Goal: Navigation & Orientation: Find specific page/section

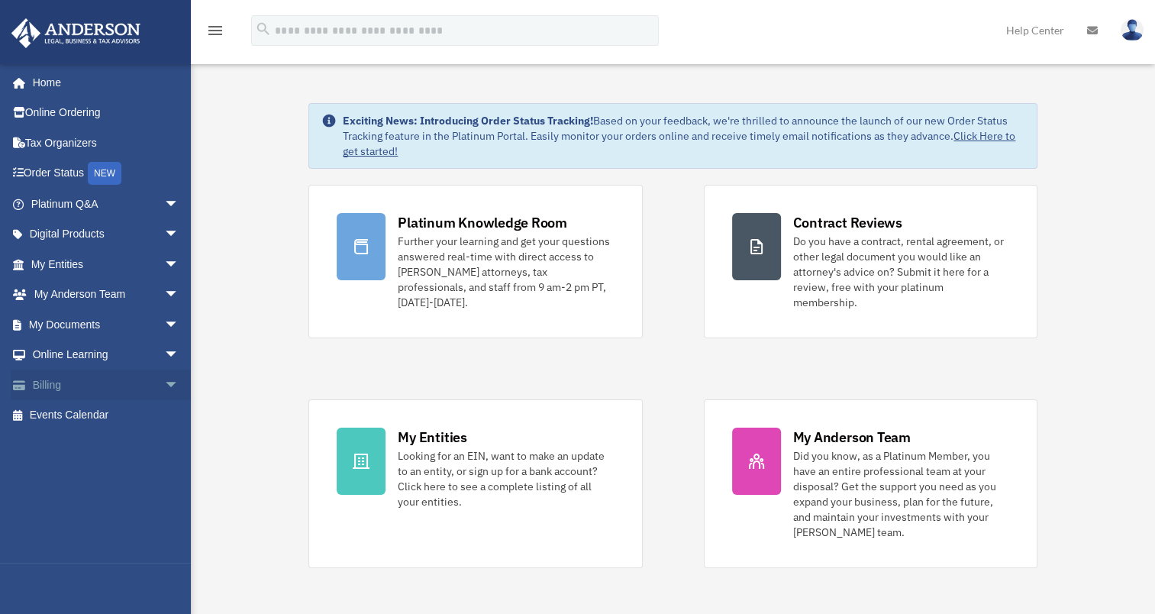
click at [164, 385] on span "arrow_drop_down" at bounding box center [179, 385] width 31 height 31
click at [121, 411] on link "$ Open Invoices" at bounding box center [111, 415] width 181 height 31
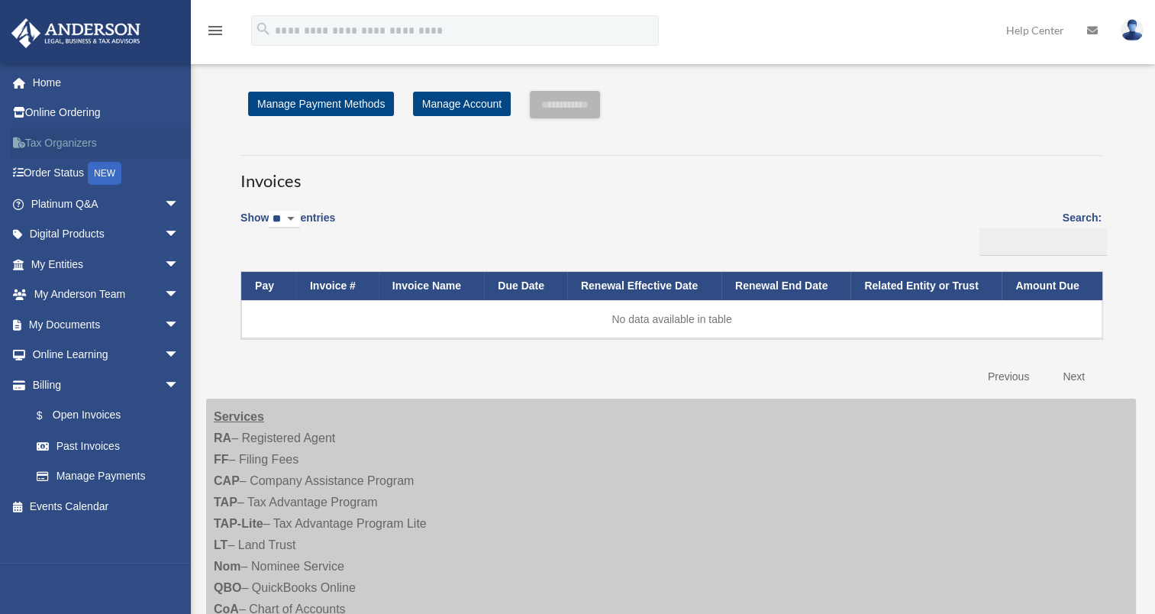
click at [65, 145] on link "Tax Organizers" at bounding box center [107, 142] width 192 height 31
click at [47, 170] on link "Order Status NEW" at bounding box center [107, 173] width 192 height 31
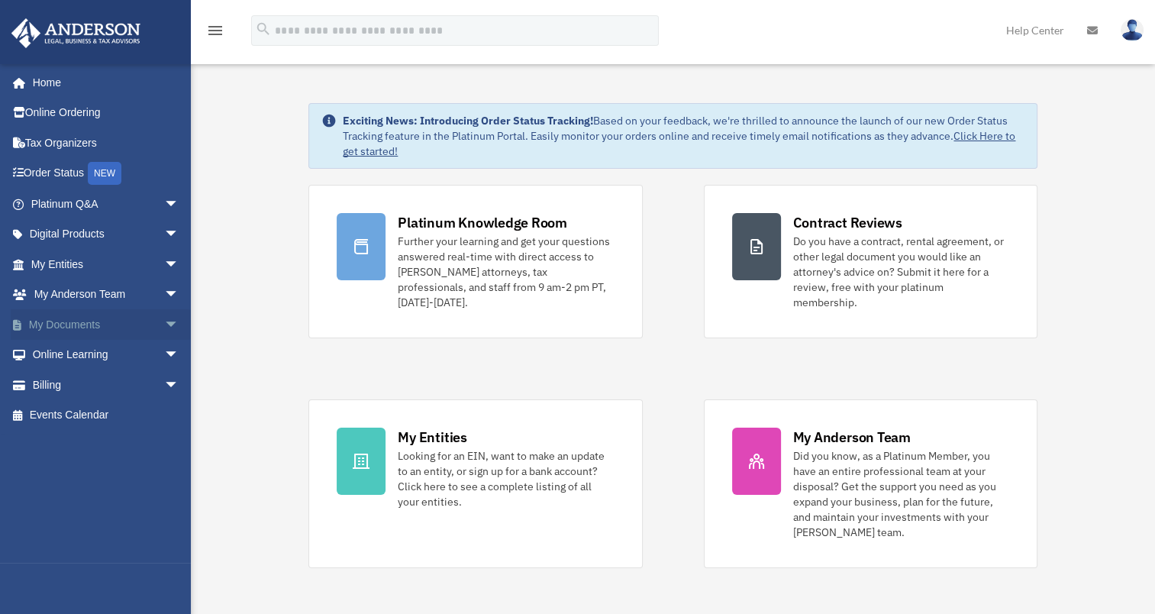
click at [164, 323] on span "arrow_drop_down" at bounding box center [179, 324] width 31 height 31
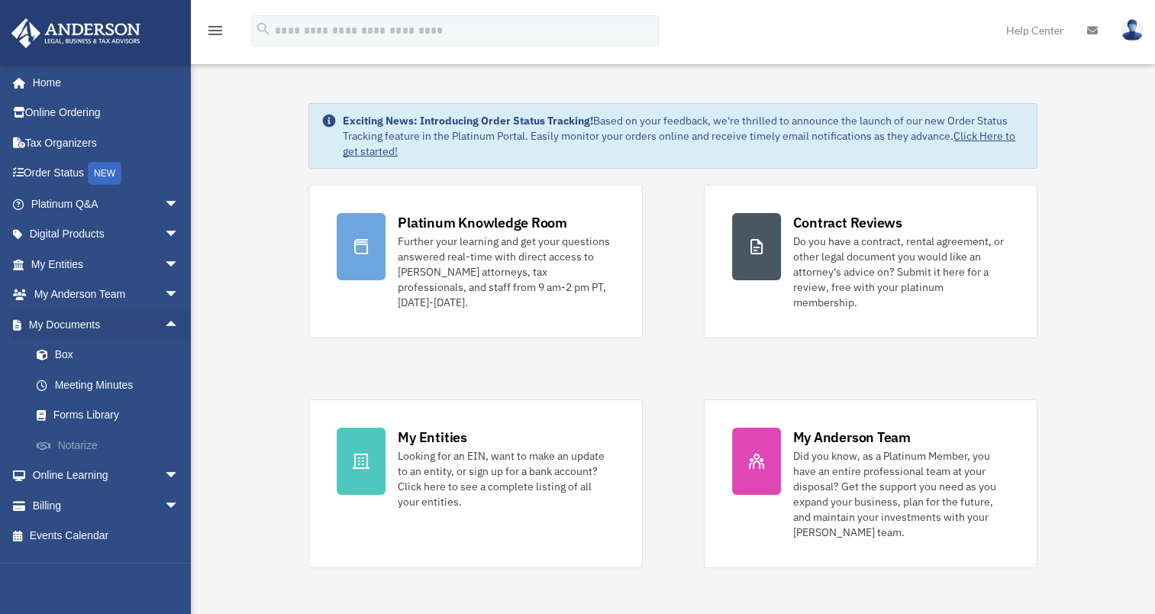
click at [92, 448] on link "Notarize" at bounding box center [111, 445] width 181 height 31
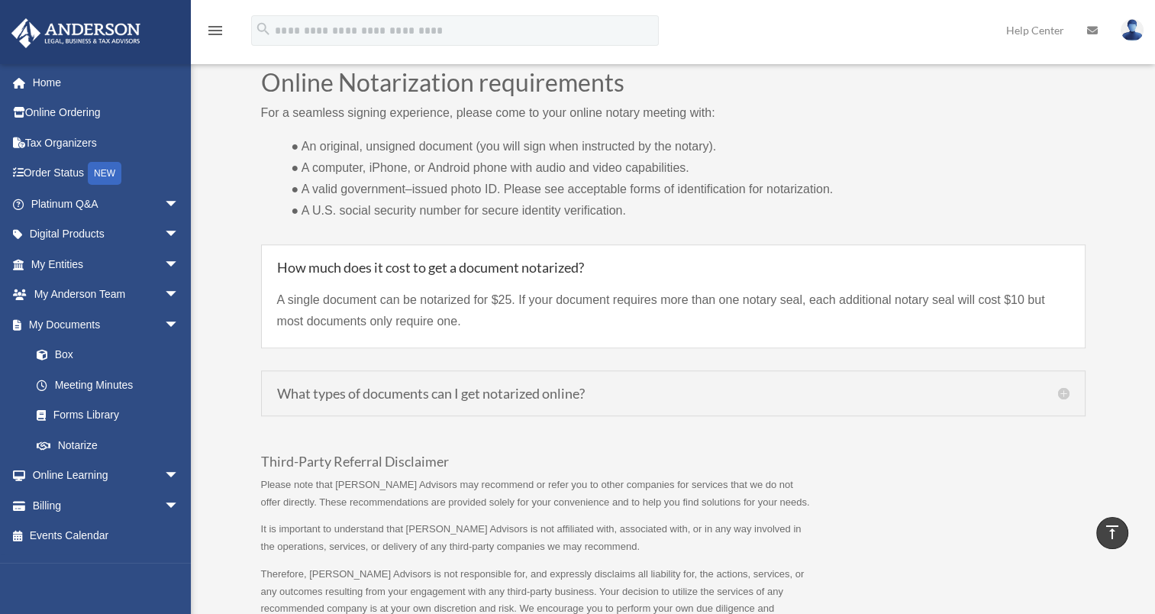
scroll to position [1148, 0]
click at [164, 324] on span "arrow_drop_down" at bounding box center [179, 324] width 31 height 31
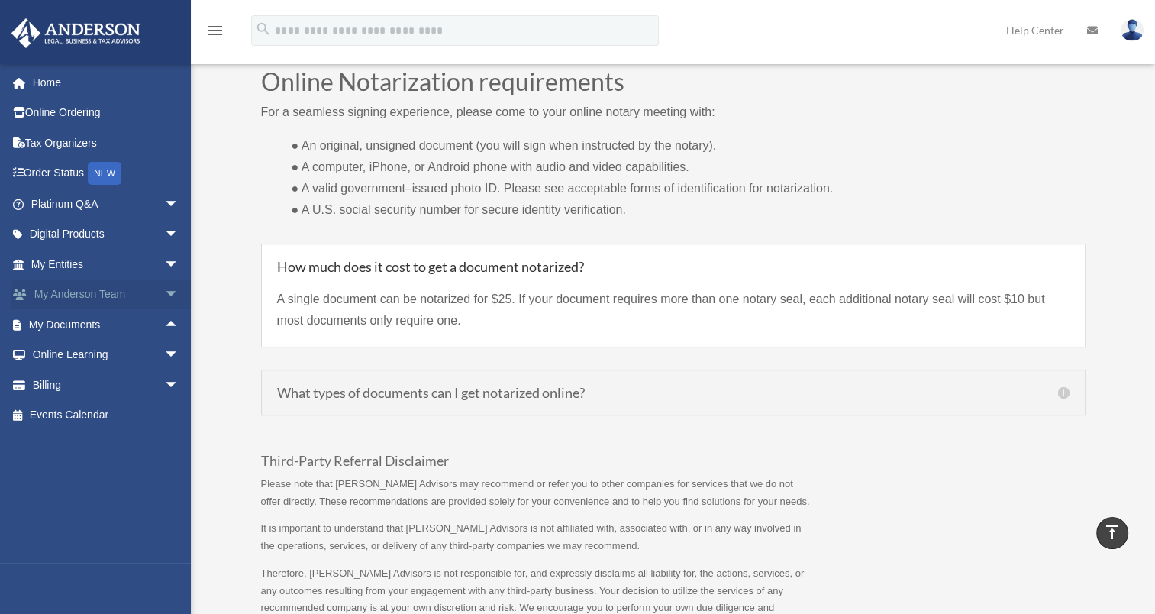
click at [164, 287] on span "arrow_drop_down" at bounding box center [179, 294] width 31 height 31
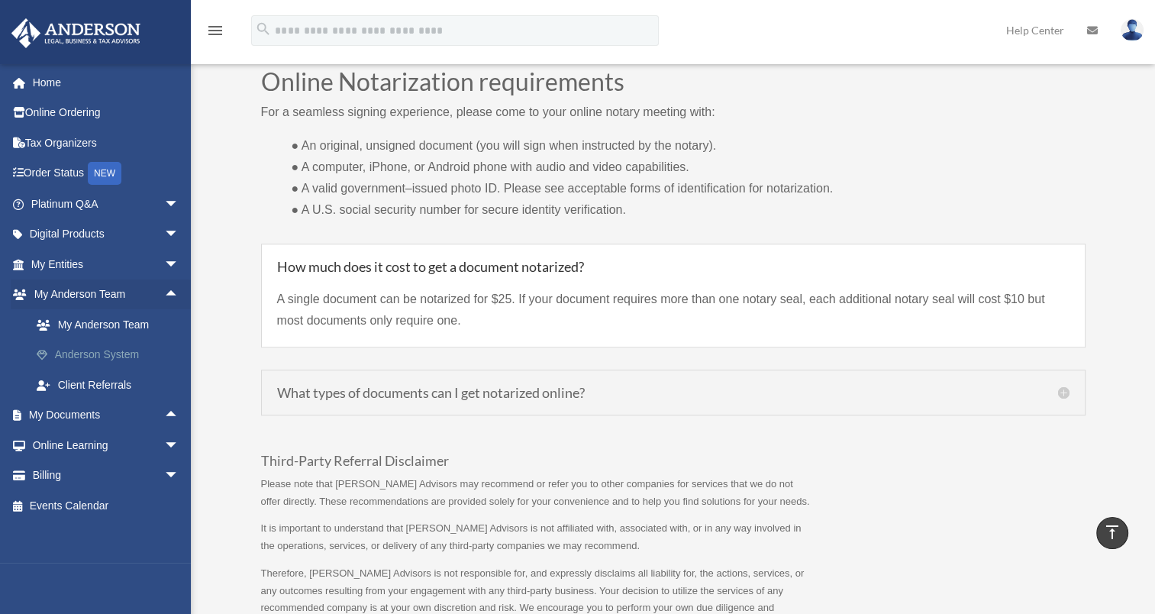
click at [137, 351] on link "Anderson System" at bounding box center [111, 355] width 181 height 31
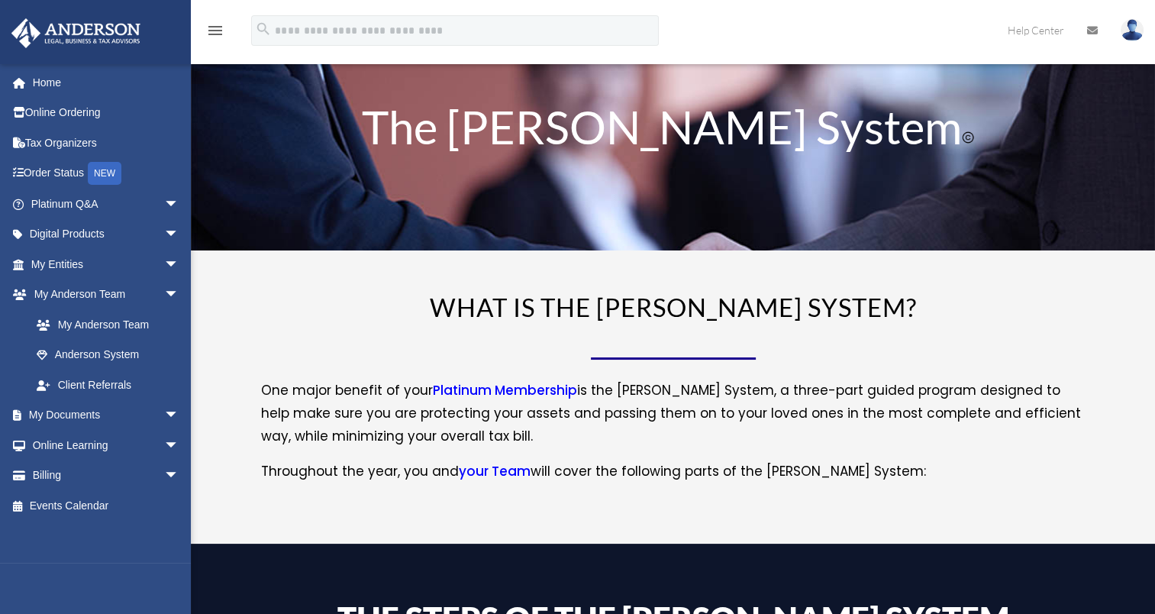
click at [693, 468] on p "Throughout the year, you and your Team will cover the following parts of the An…" at bounding box center [673, 471] width 825 height 23
click at [164, 410] on span "arrow_drop_down" at bounding box center [179, 415] width 31 height 31
click at [164, 257] on span "arrow_drop_down" at bounding box center [179, 264] width 31 height 31
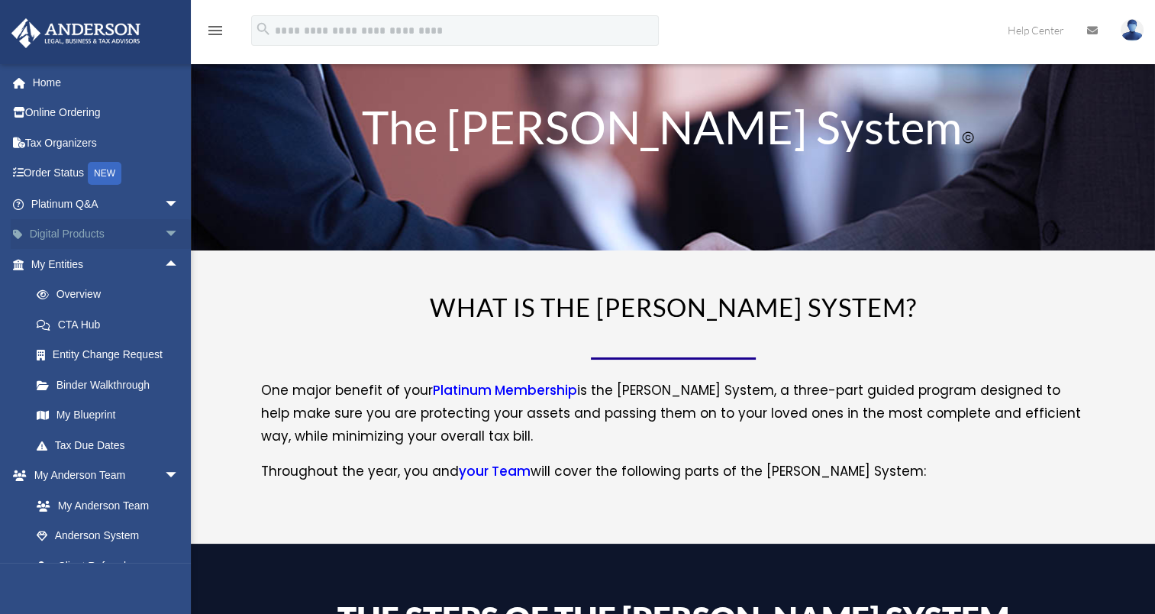
click at [164, 228] on span "arrow_drop_down" at bounding box center [179, 234] width 31 height 31
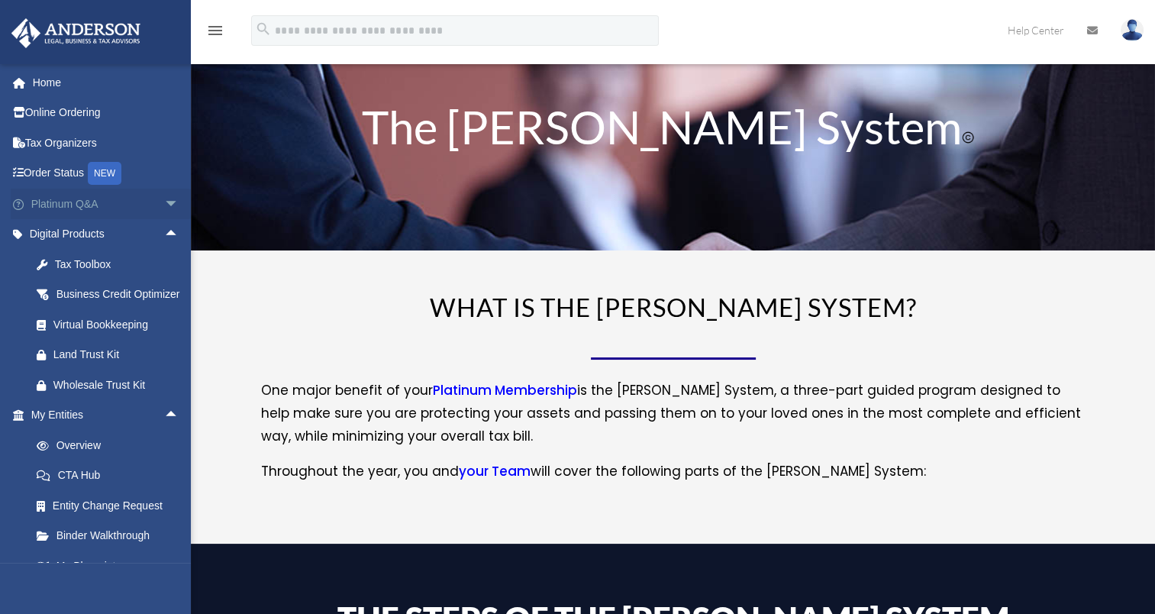
click at [164, 195] on span "arrow_drop_down" at bounding box center [179, 204] width 31 height 31
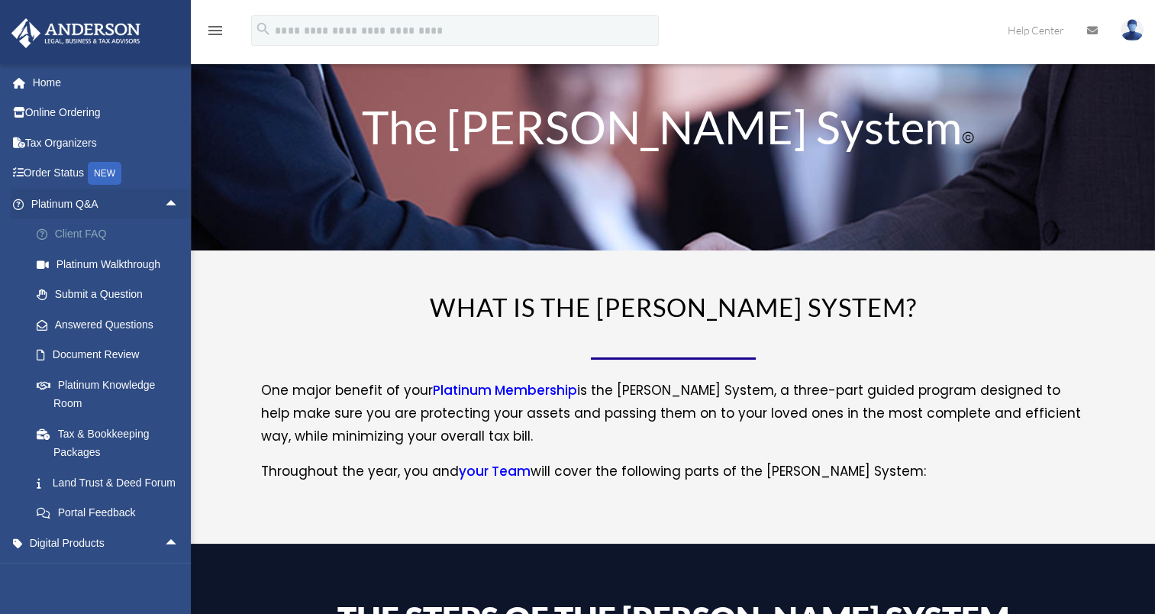
click at [93, 237] on link "Client FAQ" at bounding box center [111, 234] width 181 height 31
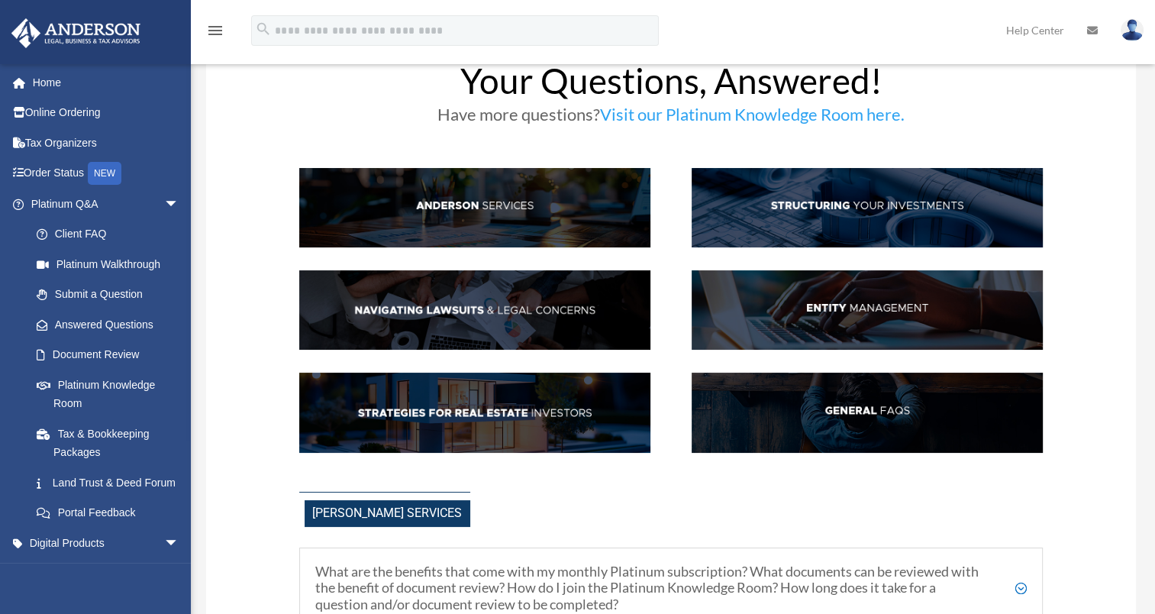
scroll to position [47, 0]
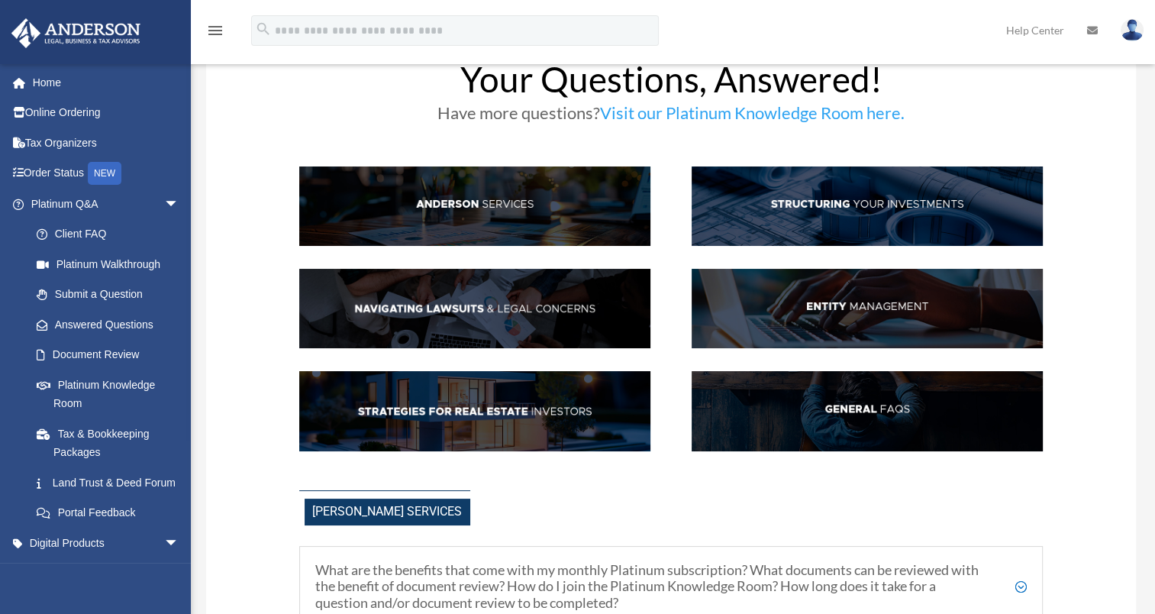
click at [857, 202] on img at bounding box center [867, 205] width 351 height 79
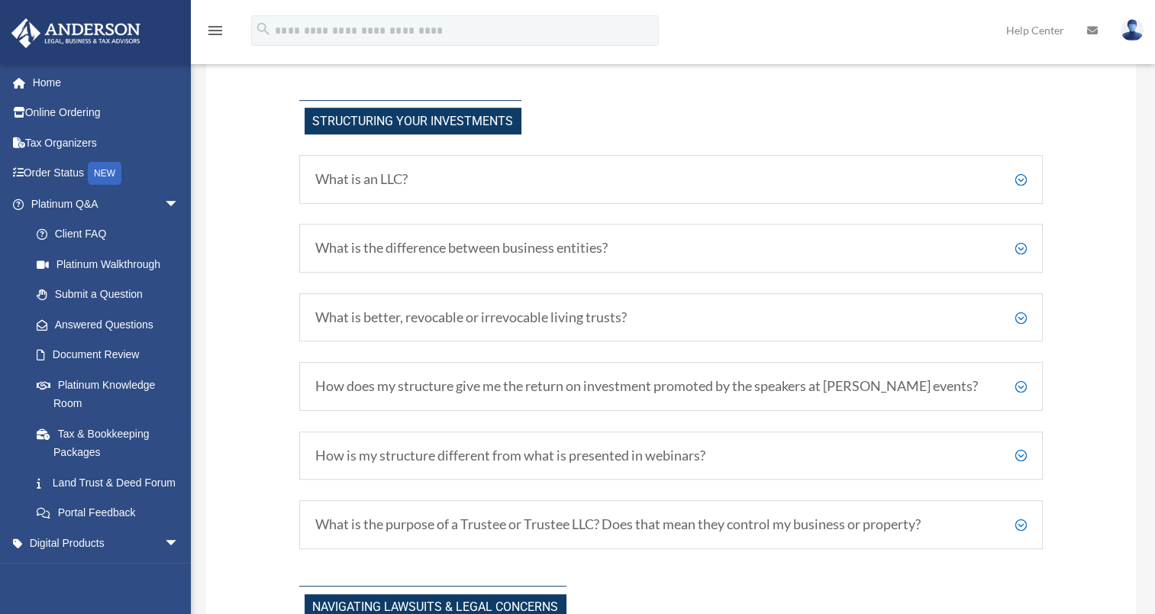
scroll to position [755, 0]
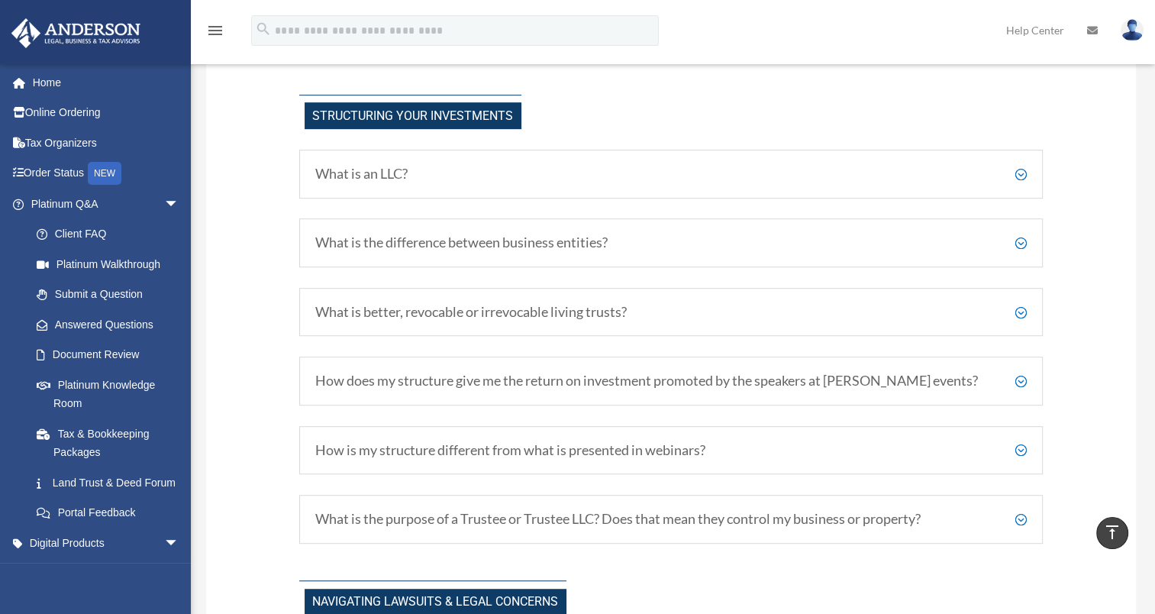
click at [1021, 169] on h5 "What is an LLC?" at bounding box center [671, 174] width 712 height 17
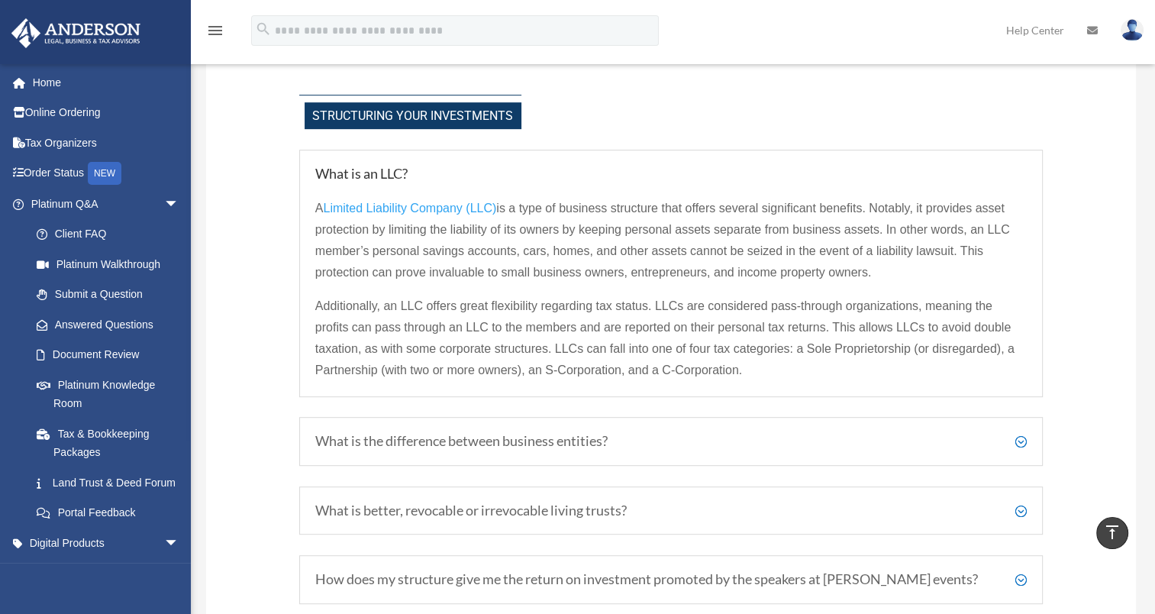
click at [1018, 169] on h5 "What is an LLC?" at bounding box center [671, 174] width 712 height 17
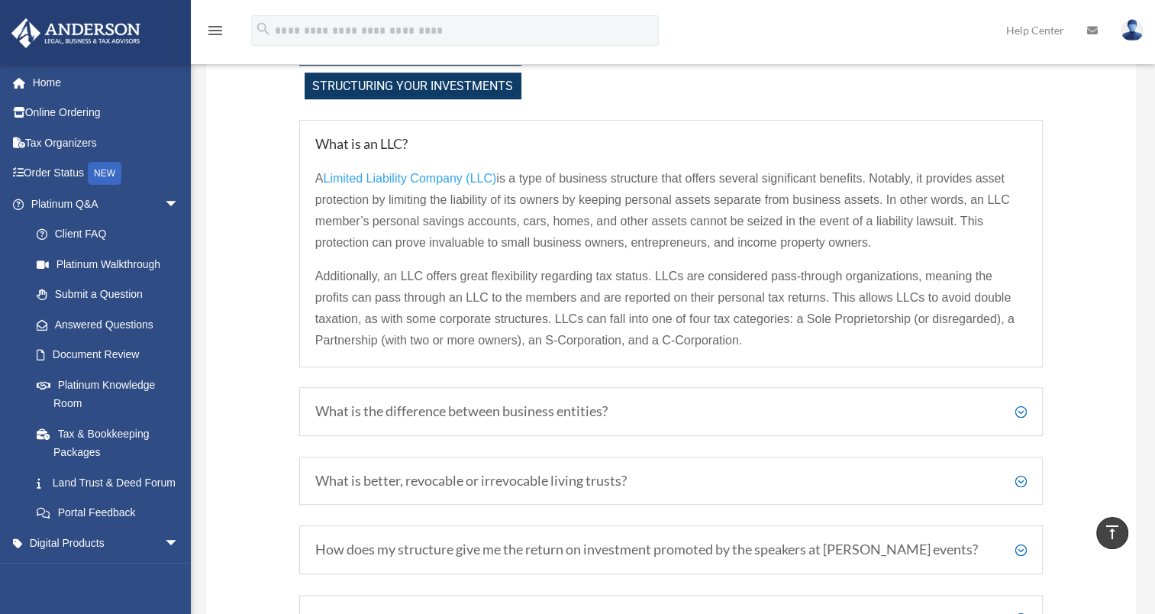
scroll to position [783, 0]
drag, startPoint x: 737, startPoint y: 337, endPoint x: 765, endPoint y: 342, distance: 27.9
click at [765, 342] on p "Additionally, an LLC offers great flexibility regarding tax status. LLCs are co…" at bounding box center [671, 310] width 712 height 86
drag, startPoint x: 765, startPoint y: 342, endPoint x: 745, endPoint y: 340, distance: 19.9
click at [745, 340] on p "Additionally, an LLC offers great flexibility regarding tax status. LLCs are co…" at bounding box center [671, 310] width 712 height 86
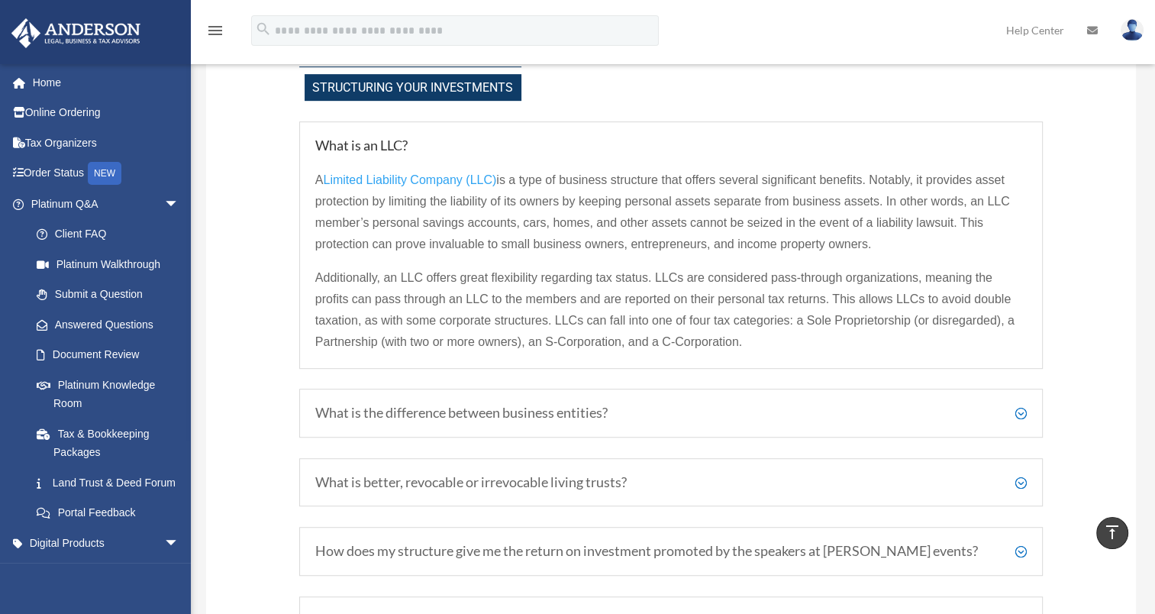
click at [758, 318] on span "Additionally, an LLC offers great flexibility regarding tax status. LLCs are co…" at bounding box center [664, 309] width 699 height 77
drag, startPoint x: 828, startPoint y: 315, endPoint x: 885, endPoint y: 310, distance: 57.4
click at [885, 310] on span "Additionally, an LLC offers great flexibility regarding tax status. LLCs are co…" at bounding box center [664, 309] width 699 height 77
drag, startPoint x: 885, startPoint y: 310, endPoint x: 909, endPoint y: 318, distance: 25.6
click at [909, 318] on span "Additionally, an LLC offers great flexibility regarding tax status. LLCs are co…" at bounding box center [664, 309] width 699 height 77
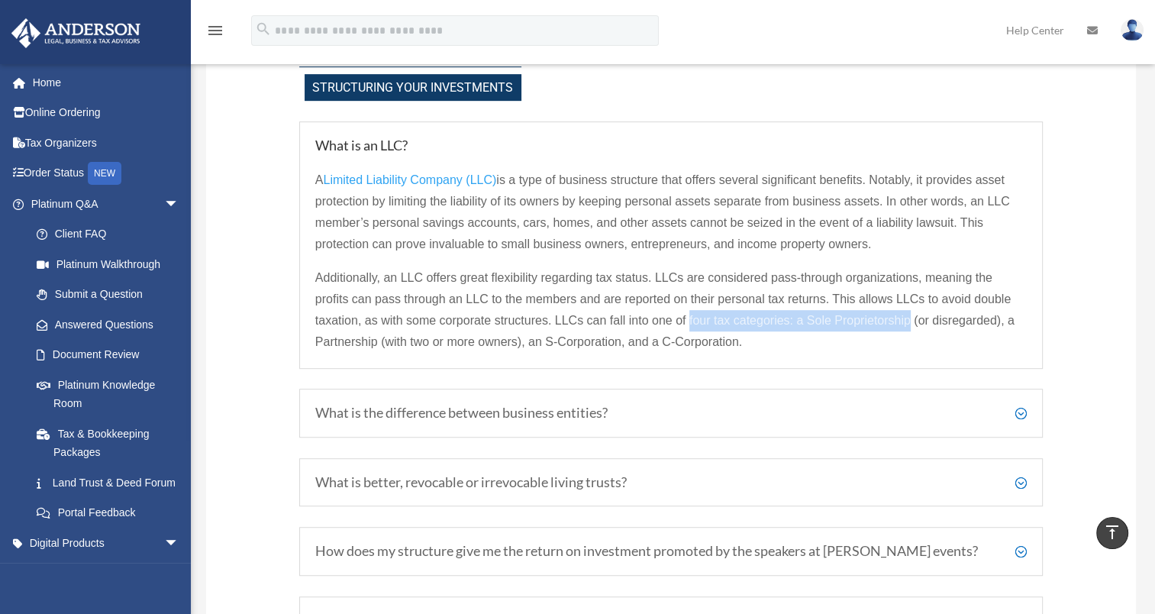
drag, startPoint x: 909, startPoint y: 318, endPoint x: 689, endPoint y: 308, distance: 220.8
click at [689, 308] on p "Additionally, an LLC offers great flexibility regarding tax status. LLCs are co…" at bounding box center [671, 310] width 712 height 86
click at [893, 349] on p "Additionally, an LLC offers great flexibility regarding tax status. LLCs are co…" at bounding box center [671, 310] width 712 height 86
drag, startPoint x: 739, startPoint y: 340, endPoint x: 754, endPoint y: 345, distance: 15.9
click at [754, 345] on p "Additionally, an LLC offers great flexibility regarding tax status. LLCs are co…" at bounding box center [671, 310] width 712 height 86
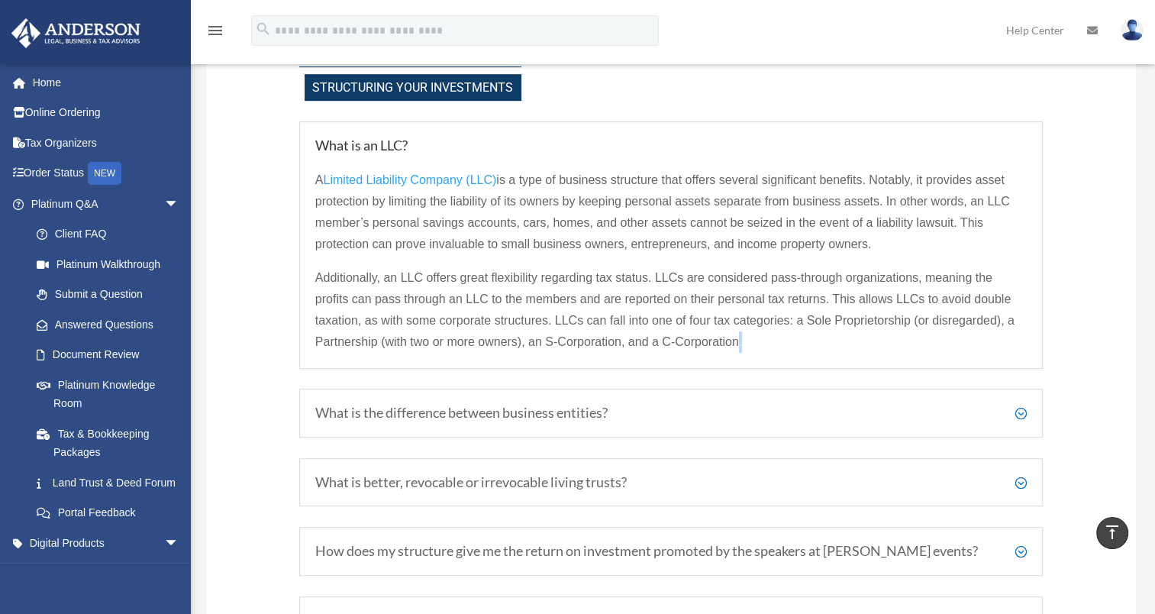
drag, startPoint x: 754, startPoint y: 345, endPoint x: 737, endPoint y: 336, distance: 19.8
click at [737, 336] on span "Additionally, an LLC offers great flexibility regarding tax status. LLCs are co…" at bounding box center [664, 309] width 699 height 77
click at [745, 344] on p "Additionally, an LLC offers great flexibility regarding tax status. LLCs are co…" at bounding box center [671, 310] width 712 height 86
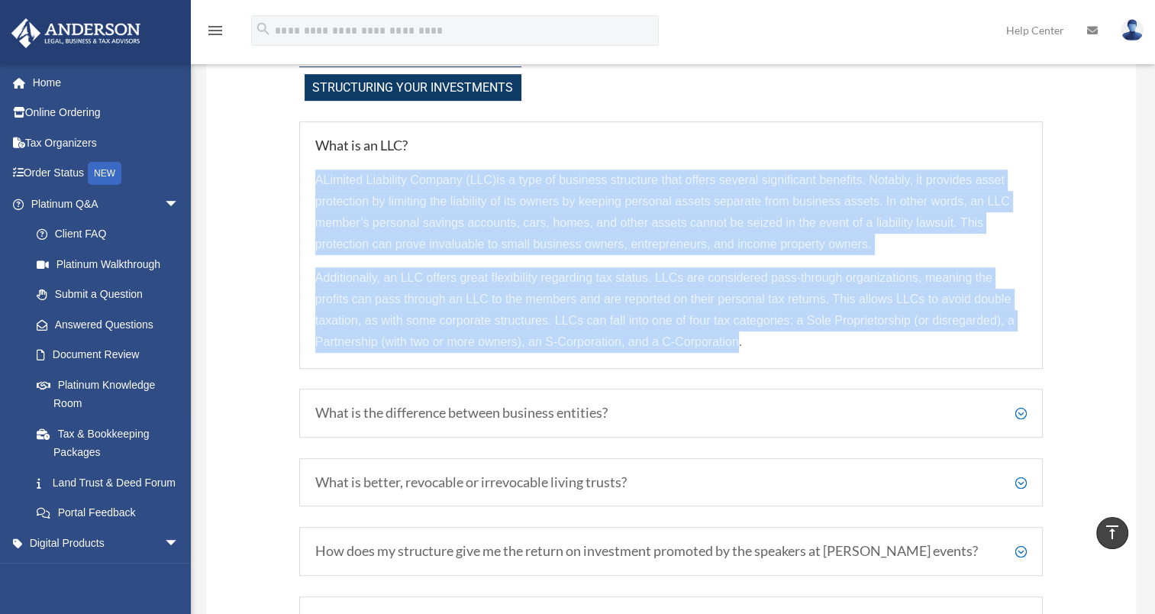
drag, startPoint x: 736, startPoint y: 337, endPoint x: 316, endPoint y: 169, distance: 452.0
click at [316, 169] on div "A Limited Liability Company (LLC) is a type of business structure that offers s…" at bounding box center [671, 253] width 712 height 198
click at [740, 343] on span "Additionally, an LLC offers great flexibility regarding tax status. LLCs are co…" at bounding box center [664, 309] width 699 height 77
drag, startPoint x: 740, startPoint y: 343, endPoint x: 305, endPoint y: 178, distance: 465.4
click at [305, 178] on div "What is an LLC? A Limited Liability Company (LLC) is a type of business structu…" at bounding box center [671, 244] width 744 height 247
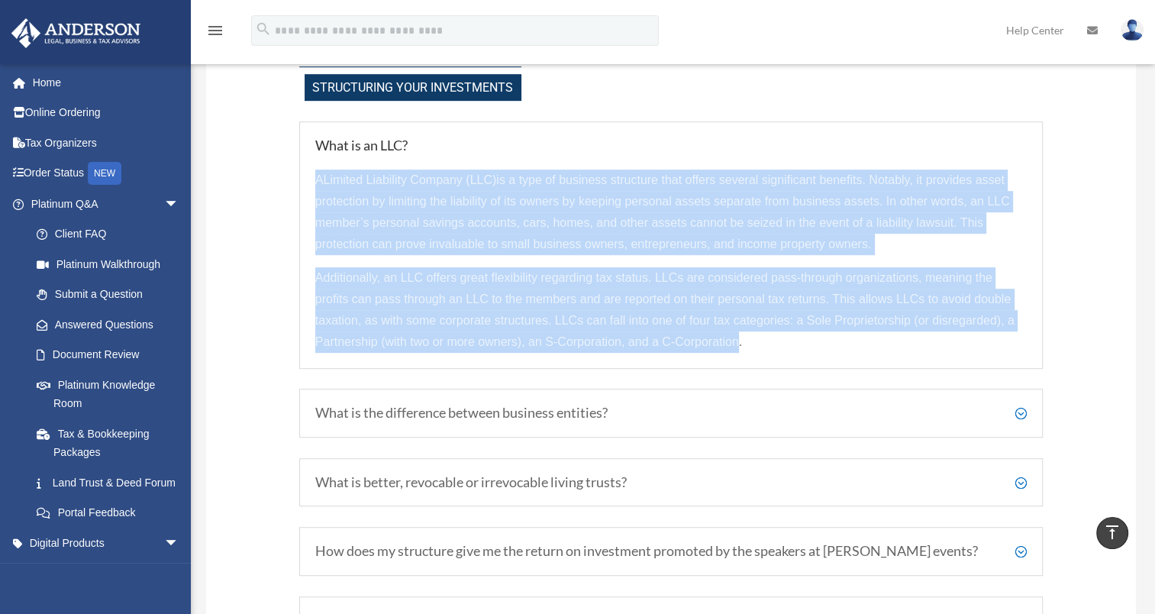
scroll to position [620, 0]
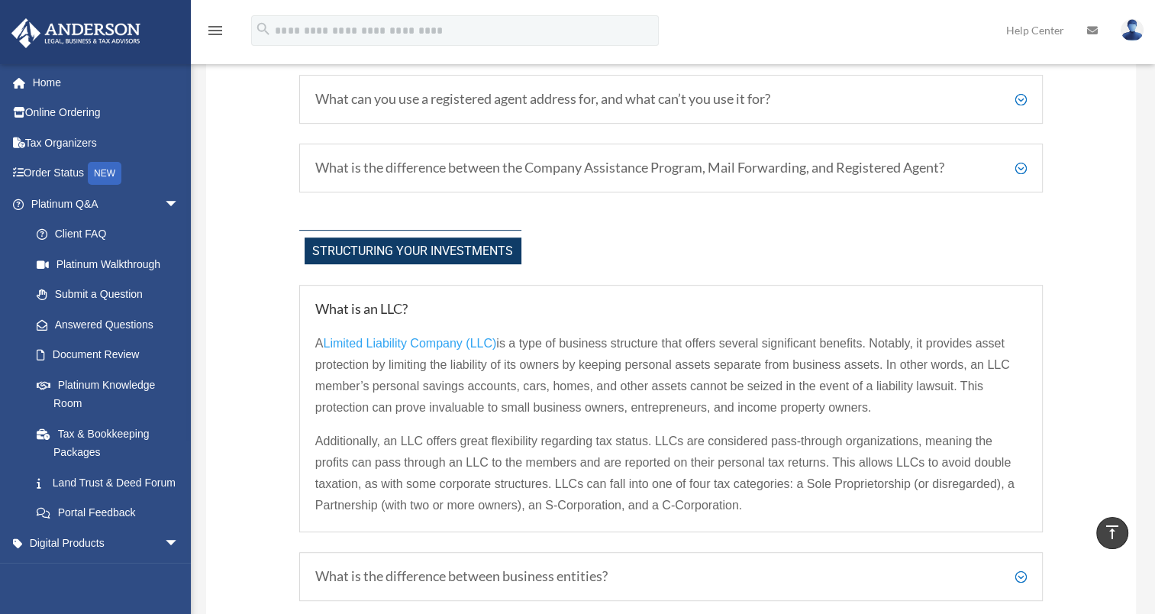
click at [315, 301] on h5 "What is an LLC?" at bounding box center [671, 309] width 712 height 17
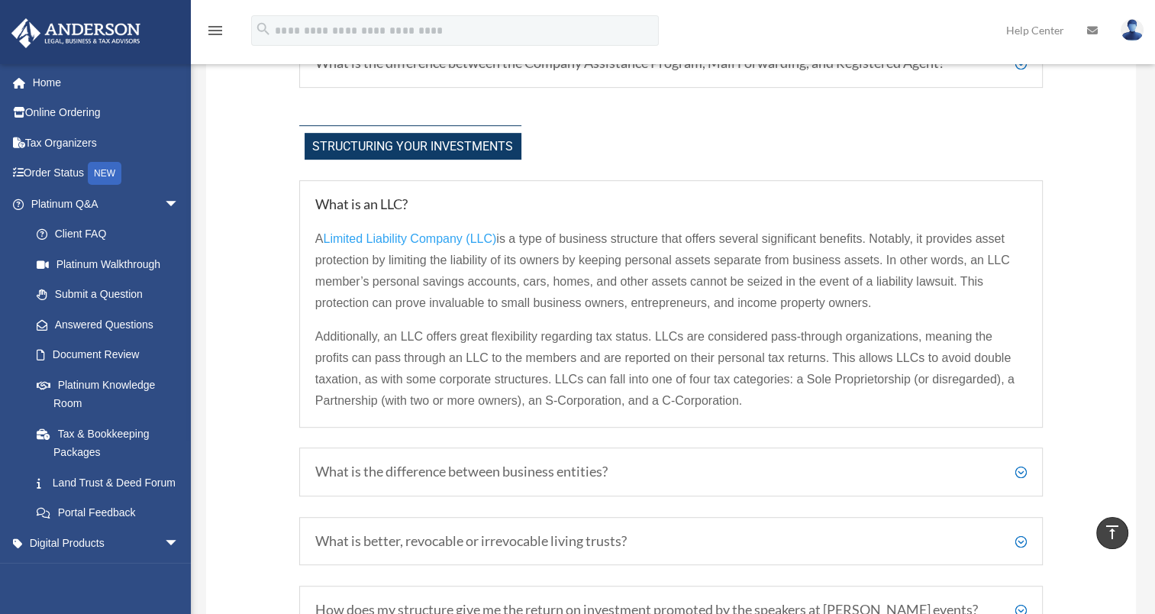
scroll to position [724, 0]
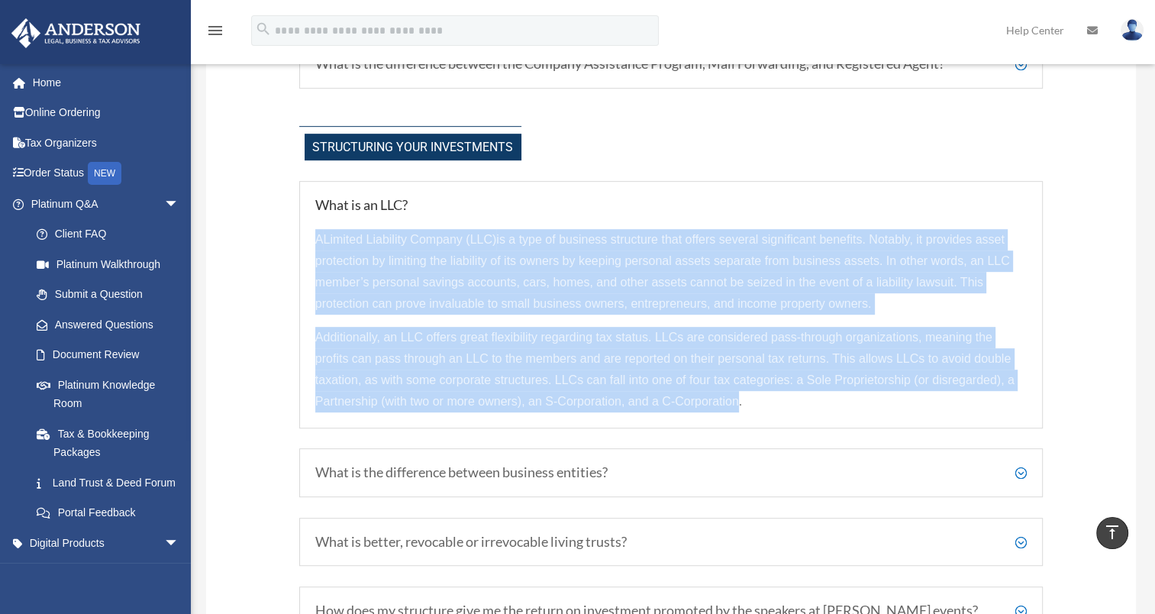
drag, startPoint x: 739, startPoint y: 399, endPoint x: 244, endPoint y: 231, distance: 522.9
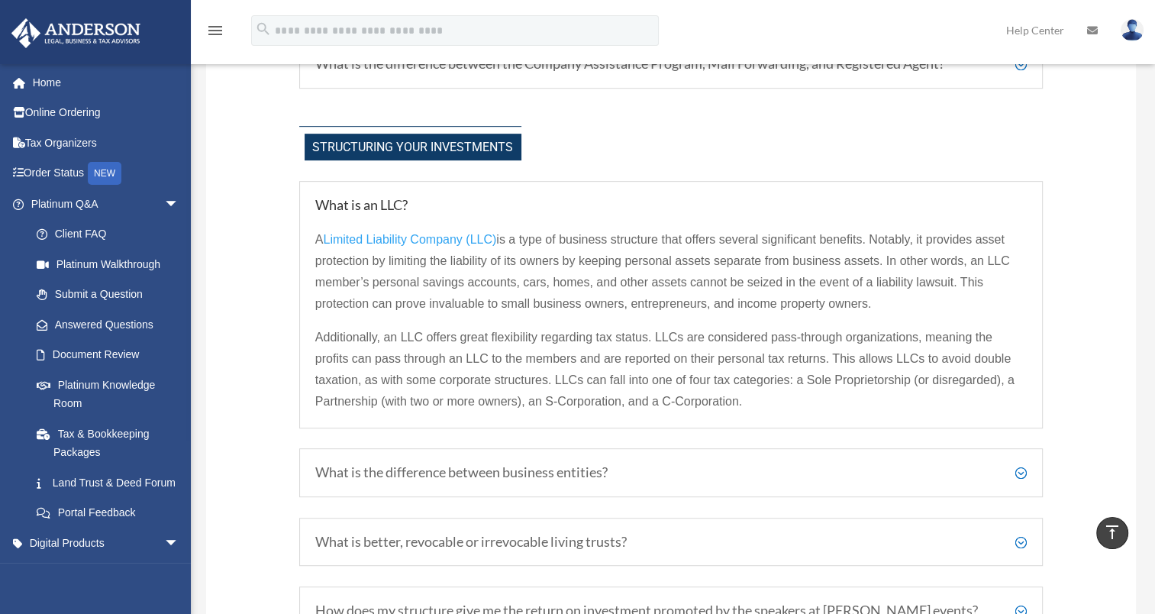
drag, startPoint x: 244, startPoint y: 231, endPoint x: 314, endPoint y: 194, distance: 79.6
click at [314, 194] on div "What is an LLC? A Limited Liability Company (LLC) is a type of business structu…" at bounding box center [671, 304] width 744 height 247
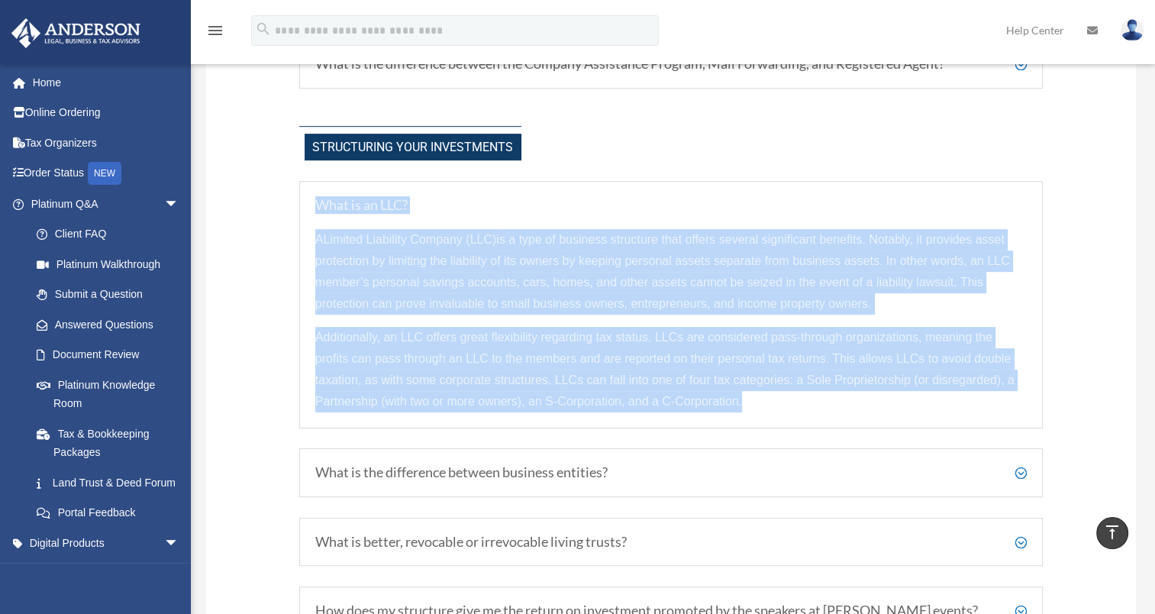
drag, startPoint x: 309, startPoint y: 194, endPoint x: 775, endPoint y: 415, distance: 515.6
click at [775, 415] on div "What is an LLC? A Limited Liability Company (LLC) is a type of business structu…" at bounding box center [671, 304] width 744 height 247
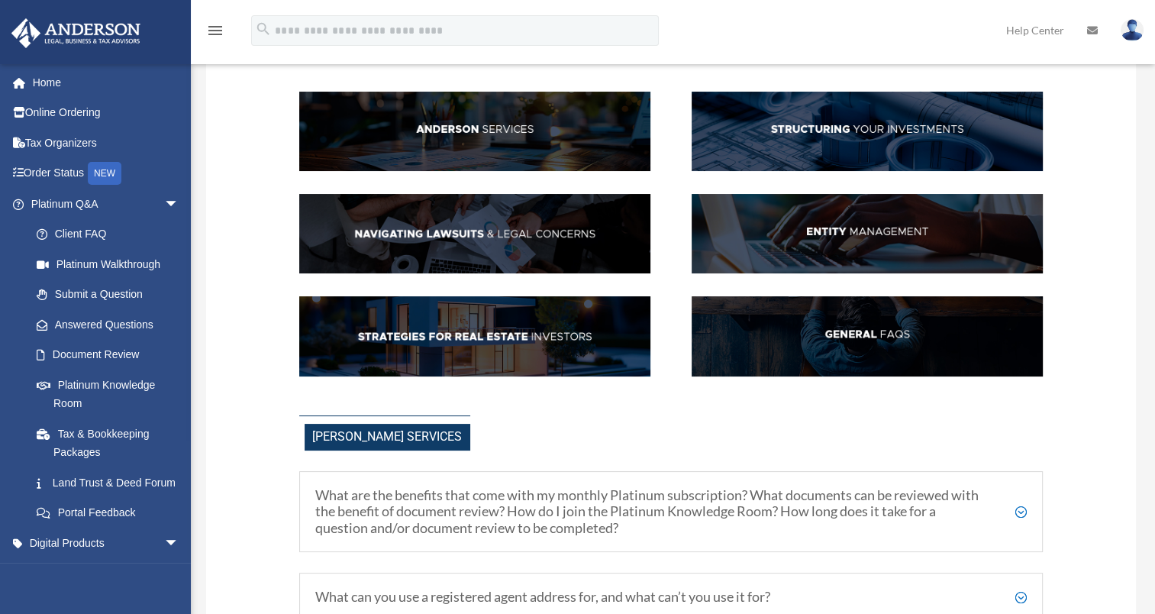
scroll to position [173, 0]
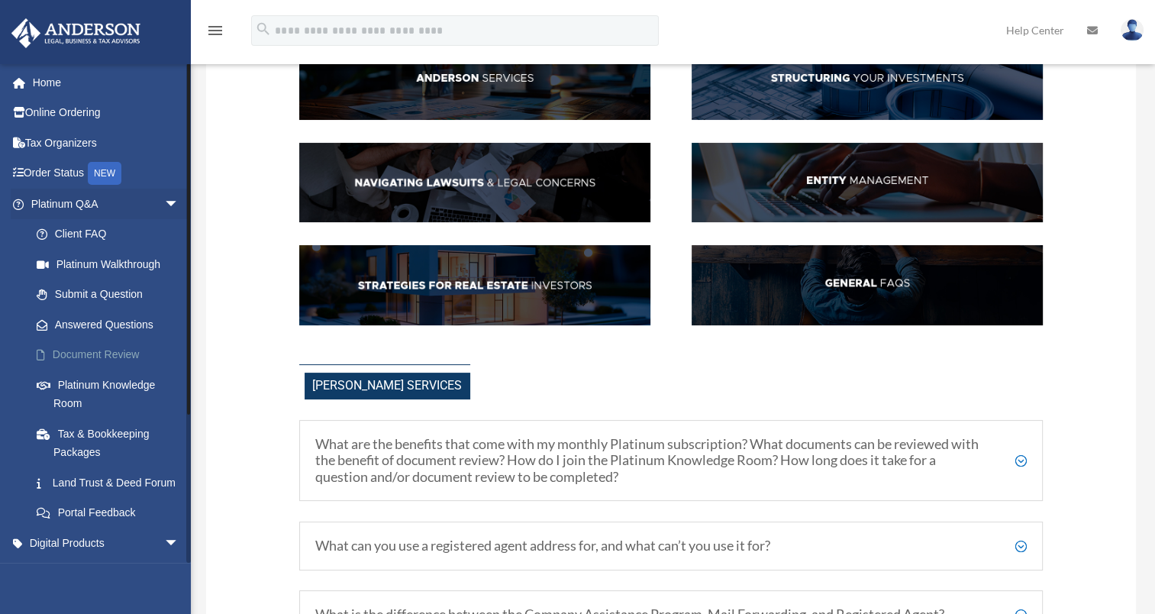
click at [91, 353] on link "Document Review" at bounding box center [111, 355] width 181 height 31
click at [107, 321] on link "Answered Questions" at bounding box center [111, 324] width 181 height 31
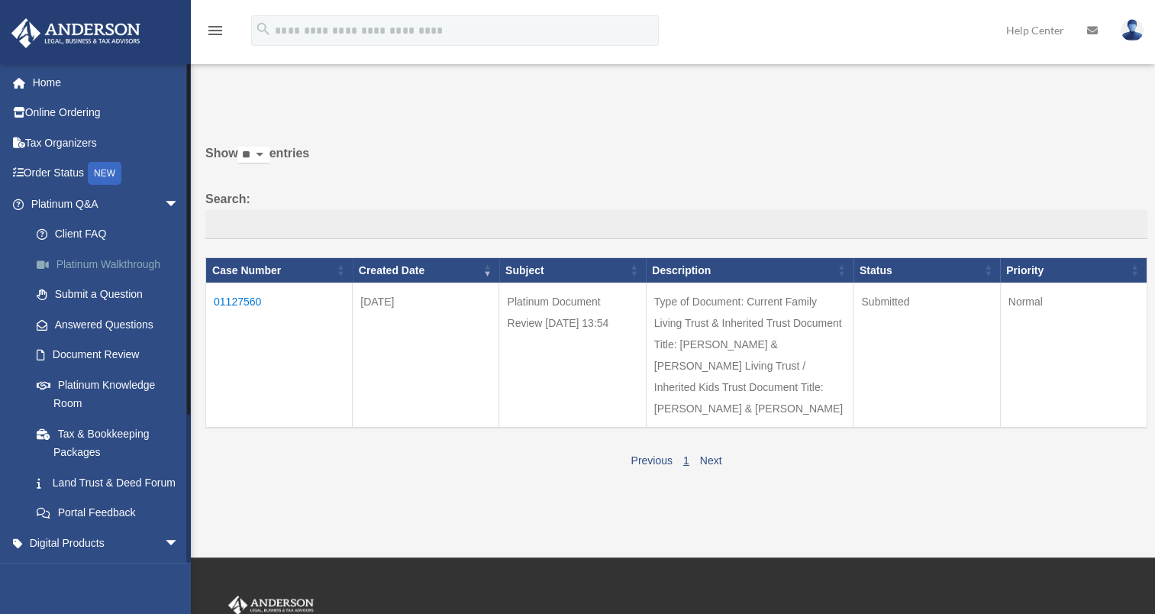
click at [82, 266] on link "Platinum Walkthrough" at bounding box center [111, 264] width 181 height 31
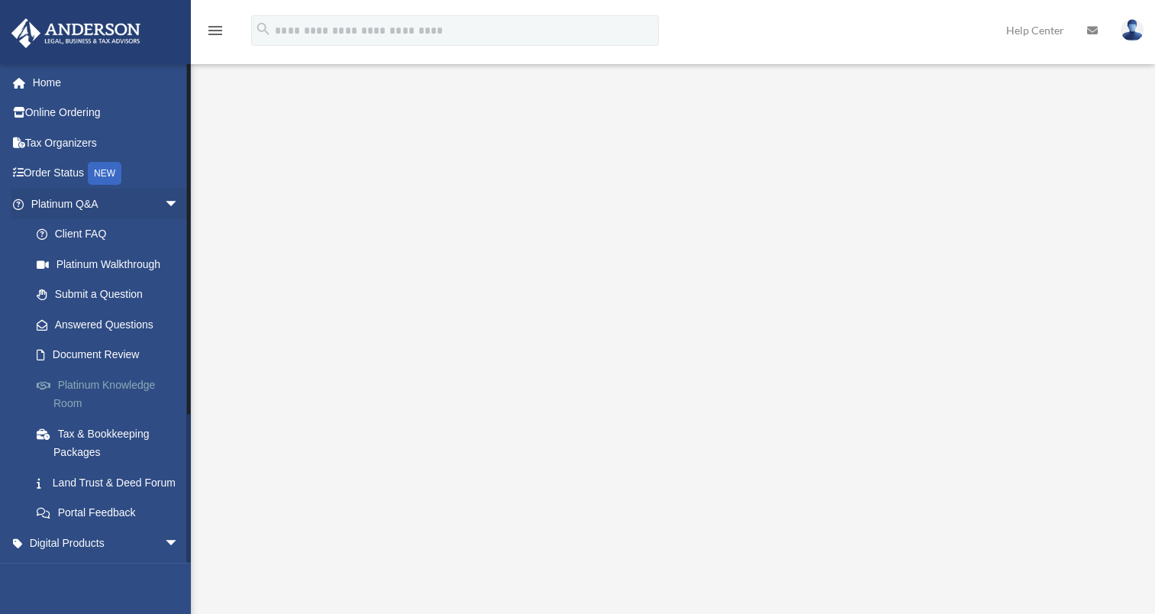
click at [108, 382] on link "Platinum Knowledge Room" at bounding box center [111, 394] width 181 height 49
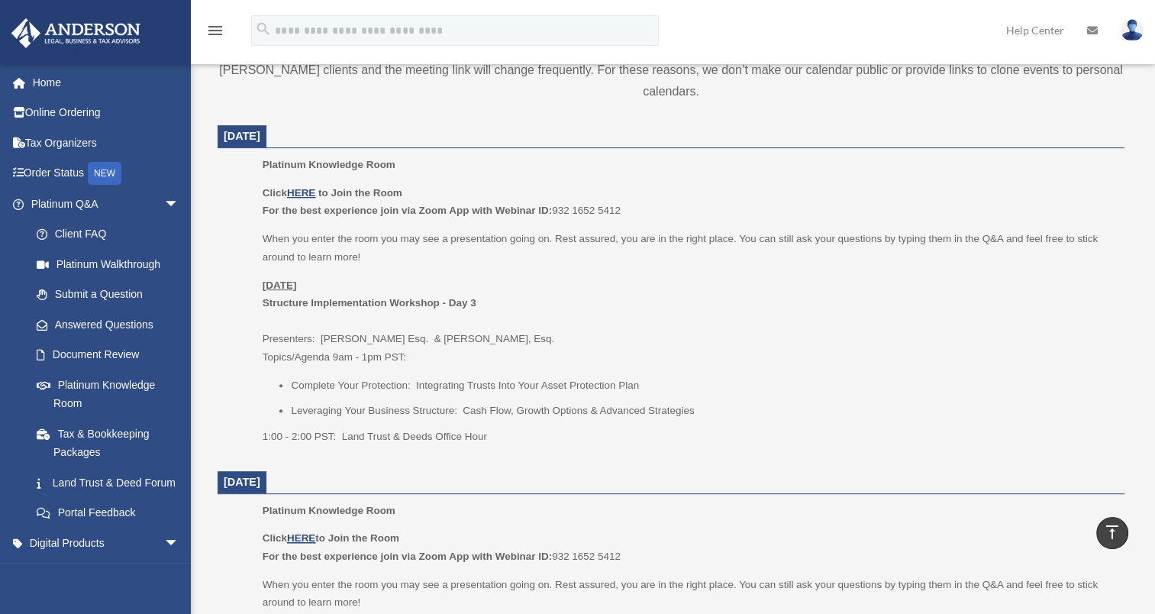
scroll to position [561, 0]
click at [136, 318] on link "Answered Questions" at bounding box center [111, 324] width 181 height 31
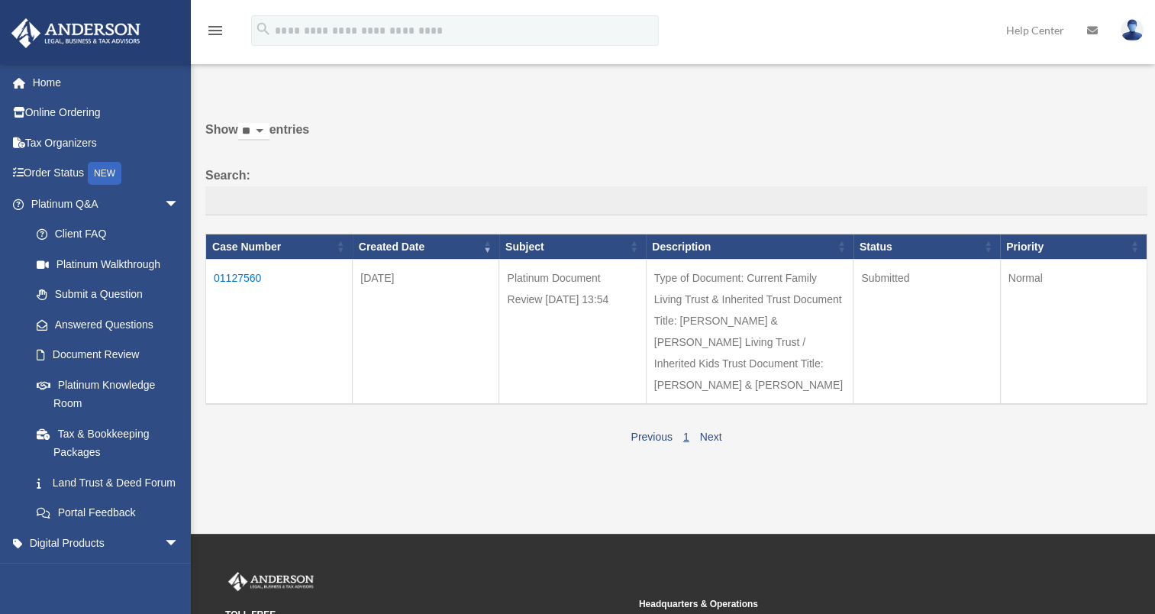
scroll to position [24, 0]
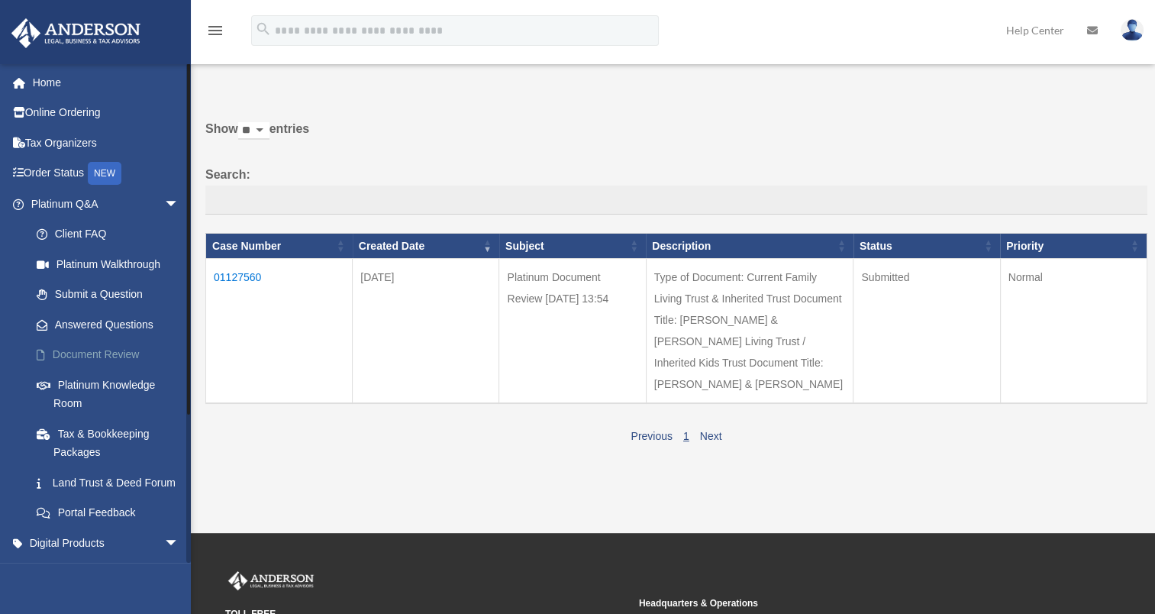
click at [112, 354] on link "Document Review" at bounding box center [111, 355] width 181 height 31
click at [121, 430] on link "Tax & Bookkeeping Packages" at bounding box center [111, 442] width 181 height 49
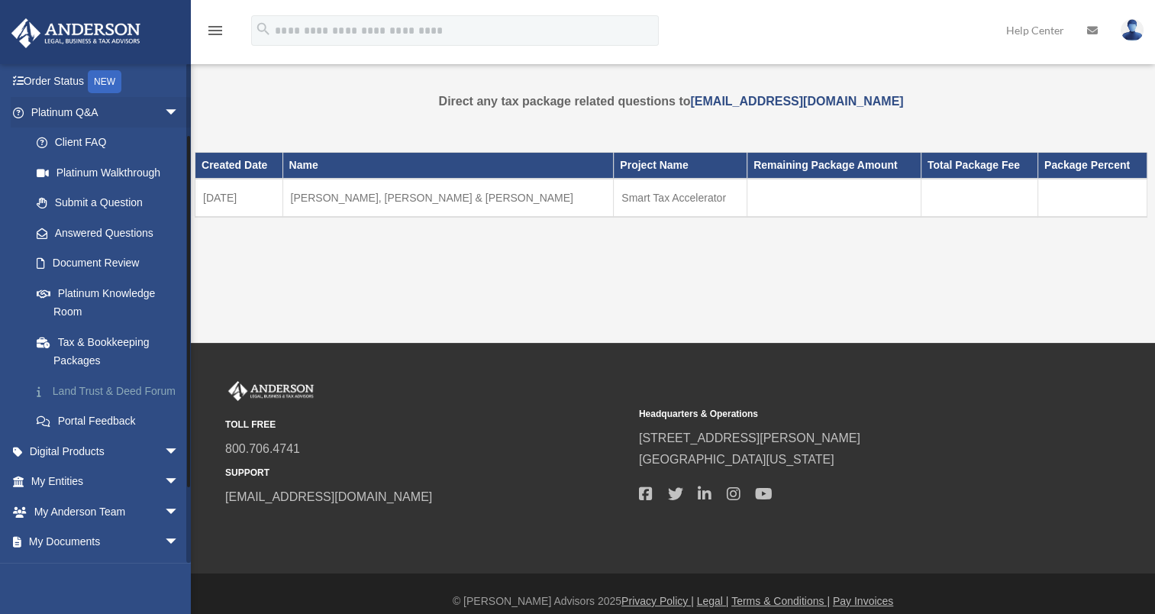
scroll to position [118, 0]
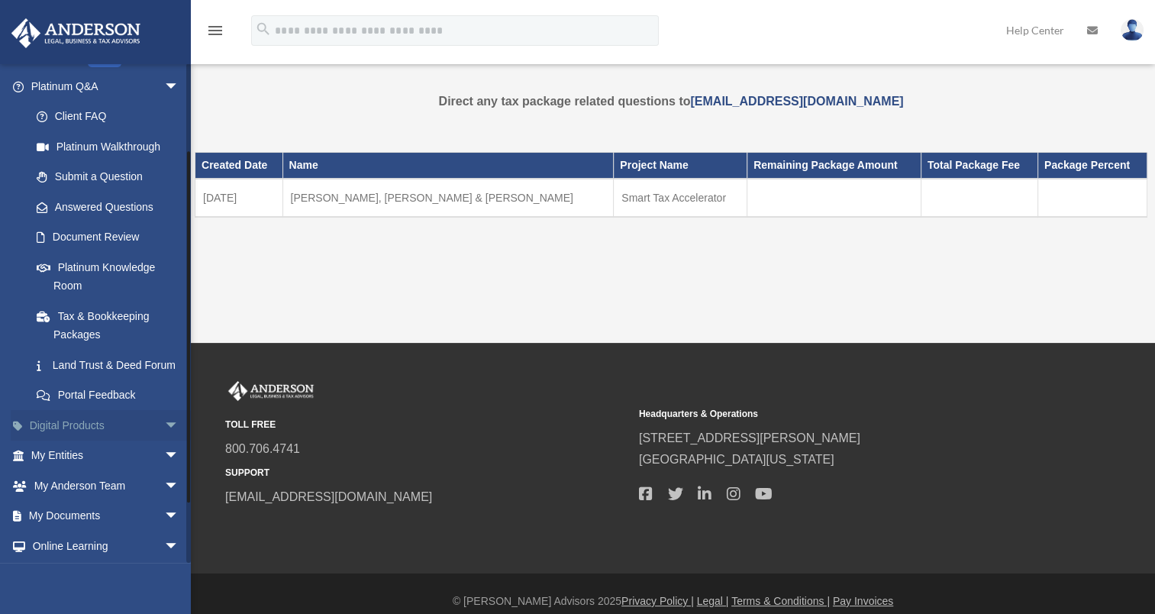
click at [134, 441] on link "Digital Products arrow_drop_down" at bounding box center [107, 425] width 192 height 31
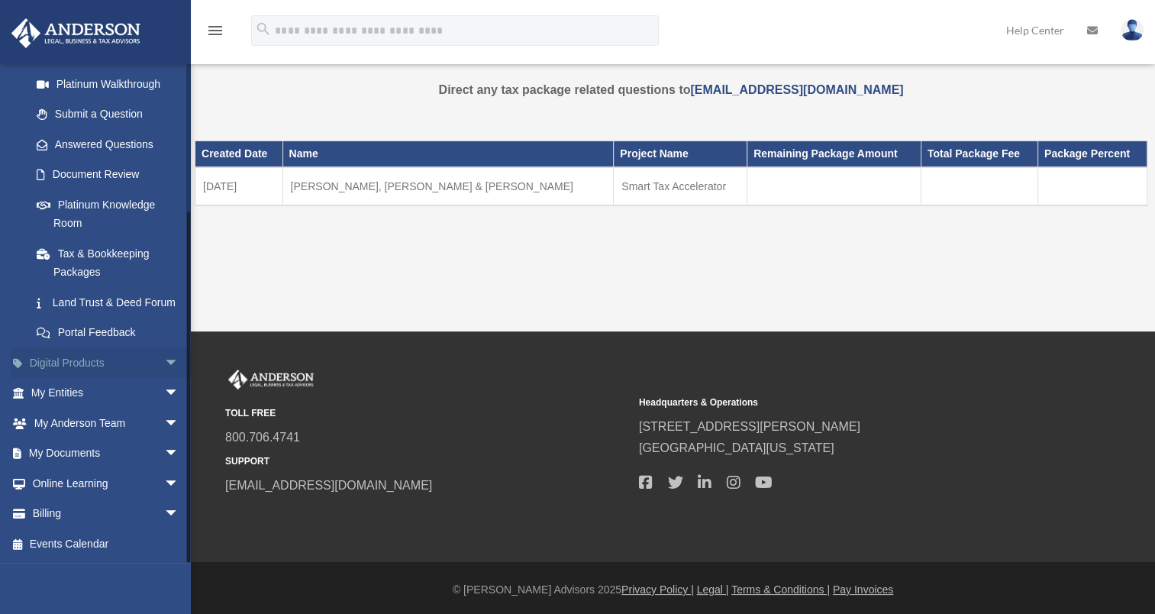
scroll to position [12, 0]
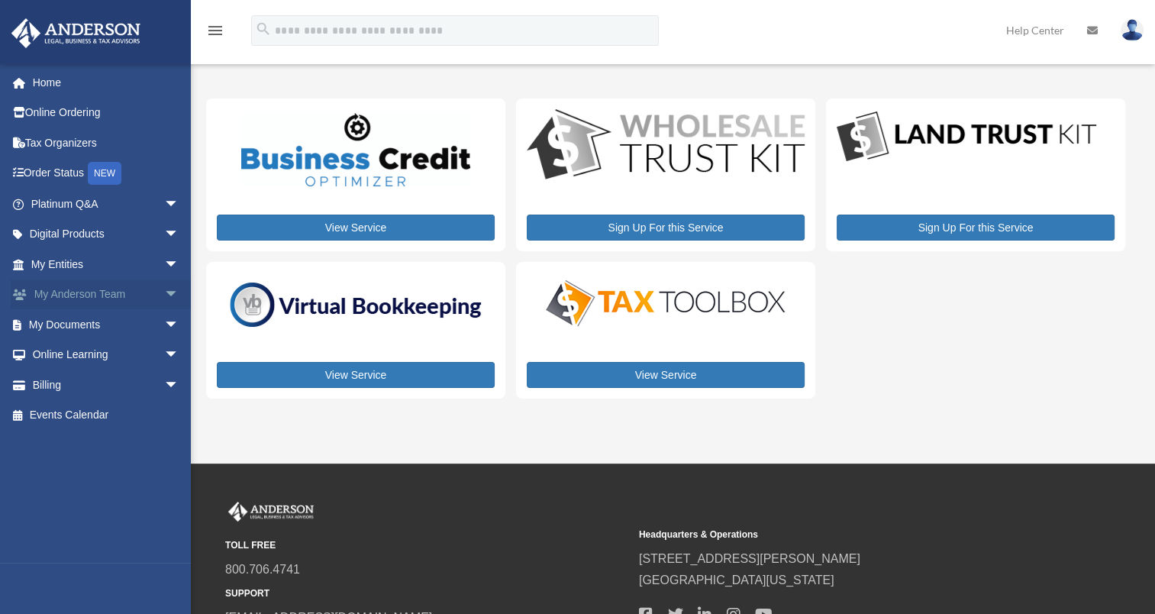
click at [164, 293] on span "arrow_drop_down" at bounding box center [179, 294] width 31 height 31
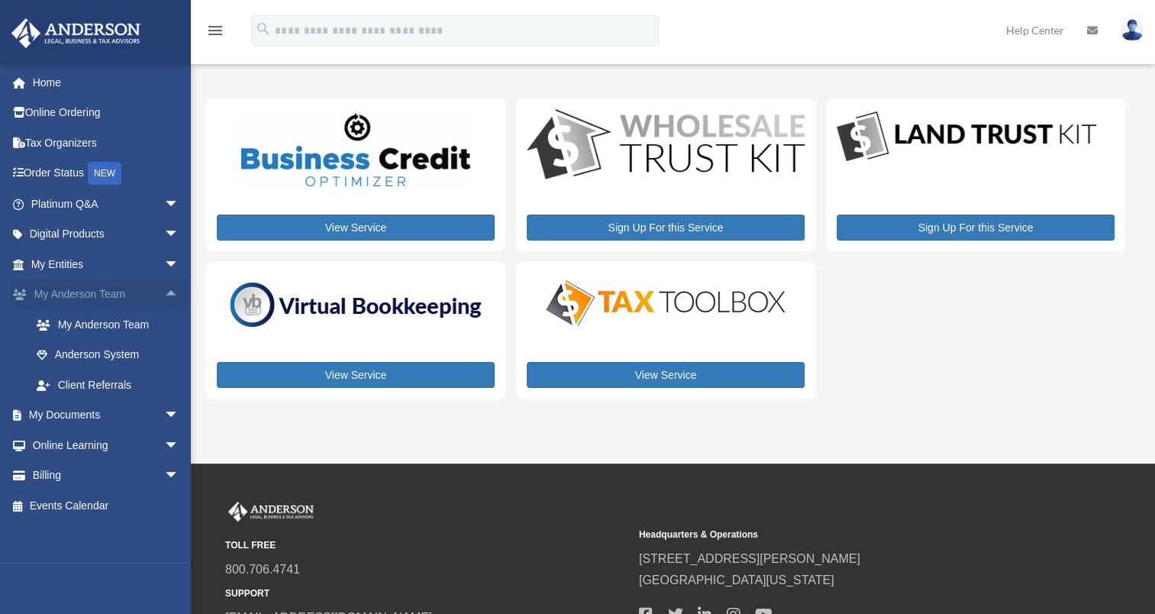
click at [164, 295] on span "arrow_drop_up" at bounding box center [179, 294] width 31 height 31
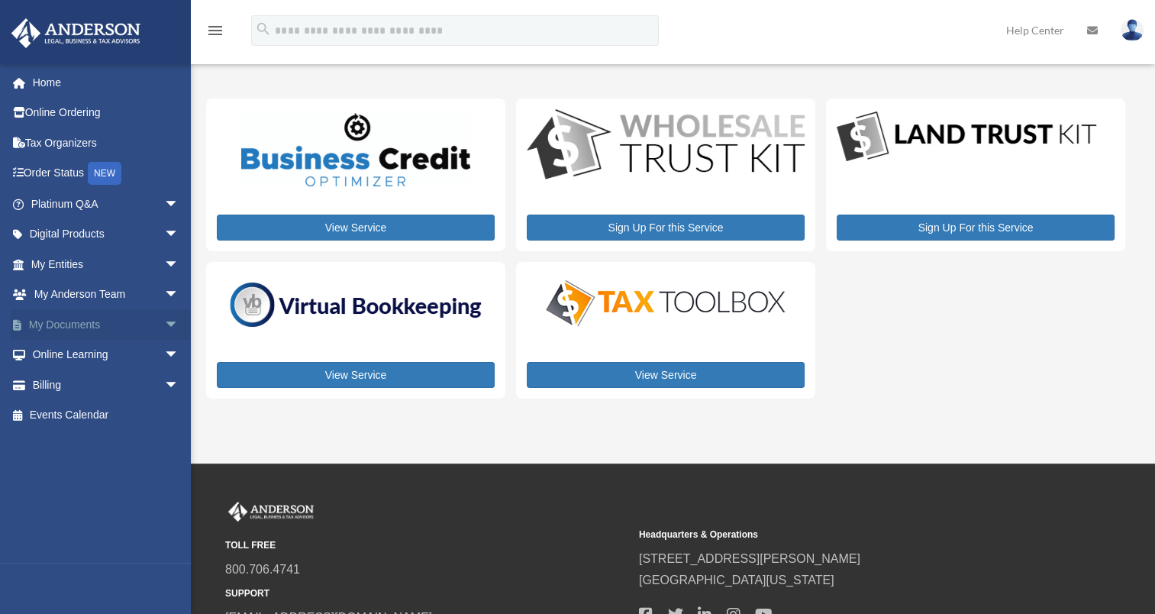
click at [164, 321] on span "arrow_drop_down" at bounding box center [179, 324] width 31 height 31
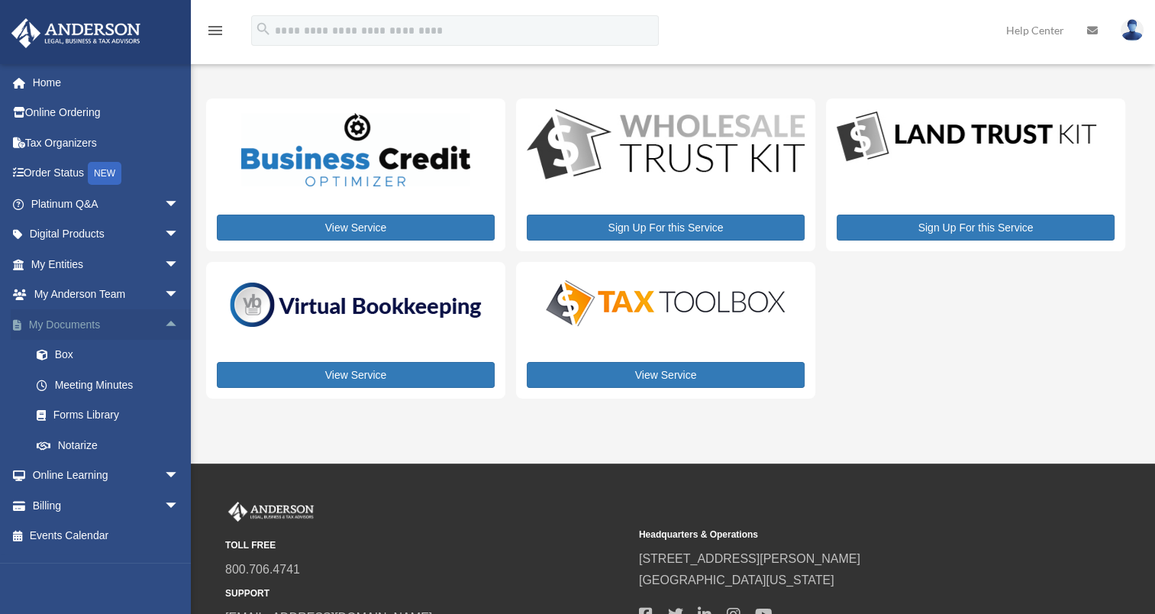
click at [164, 323] on span "arrow_drop_up" at bounding box center [179, 324] width 31 height 31
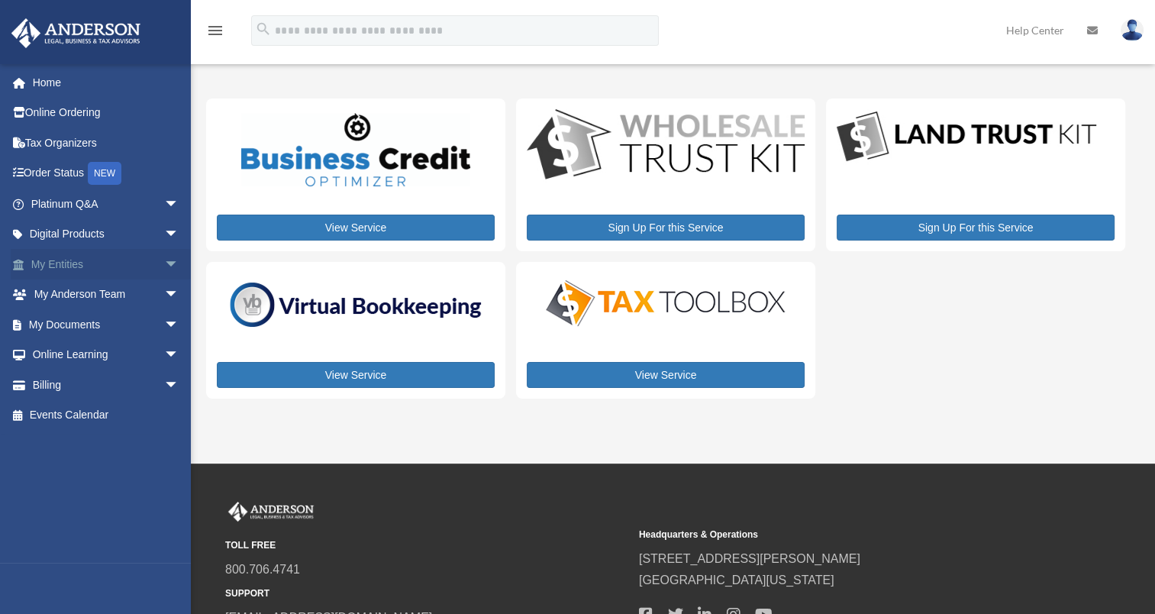
click at [164, 267] on span "arrow_drop_down" at bounding box center [179, 264] width 31 height 31
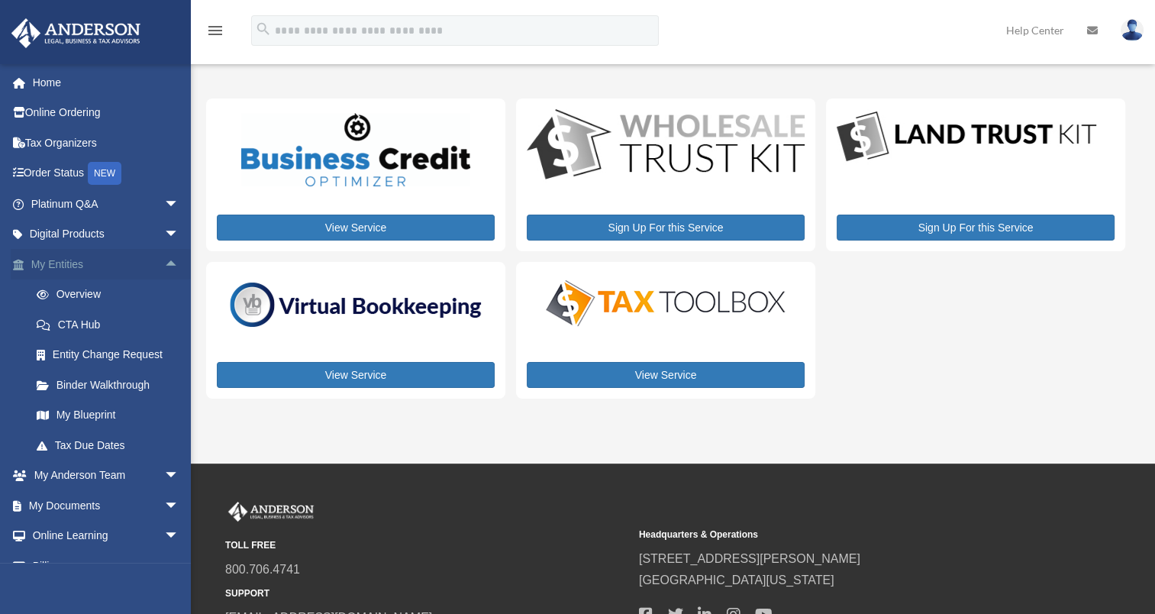
click at [164, 266] on span "arrow_drop_up" at bounding box center [179, 264] width 31 height 31
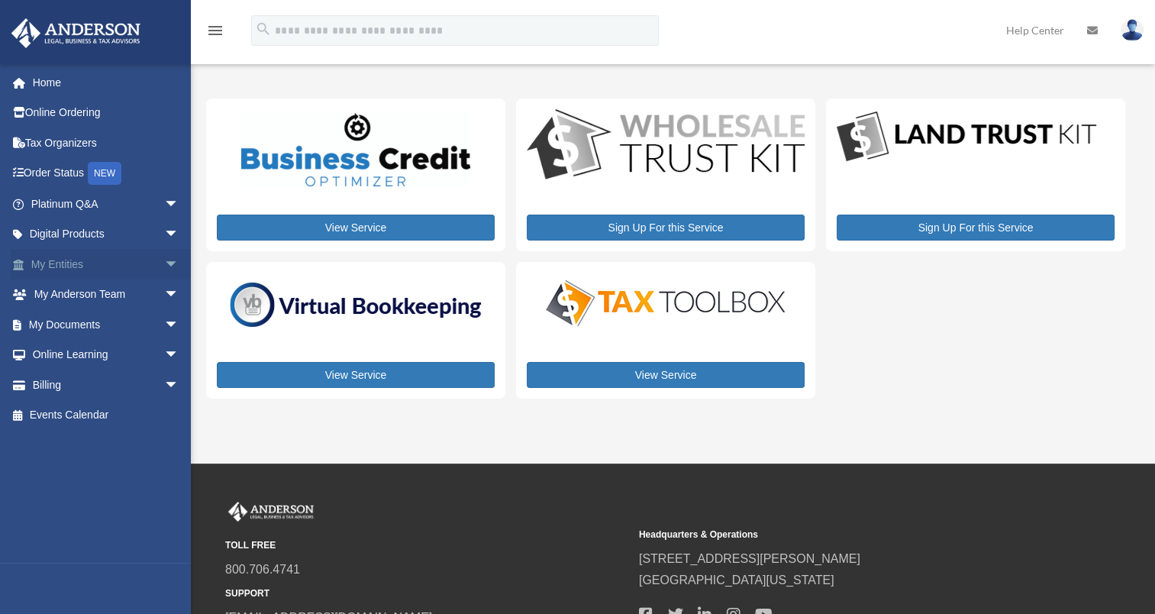
click at [164, 266] on span "arrow_drop_down" at bounding box center [179, 264] width 31 height 31
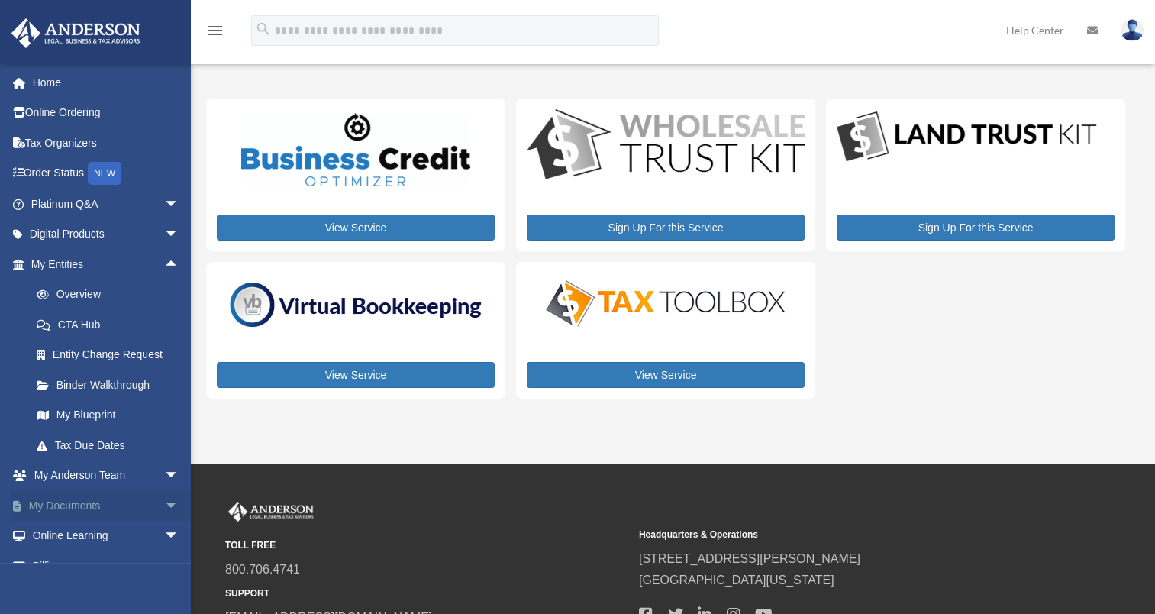
click at [164, 501] on span "arrow_drop_down" at bounding box center [179, 505] width 31 height 31
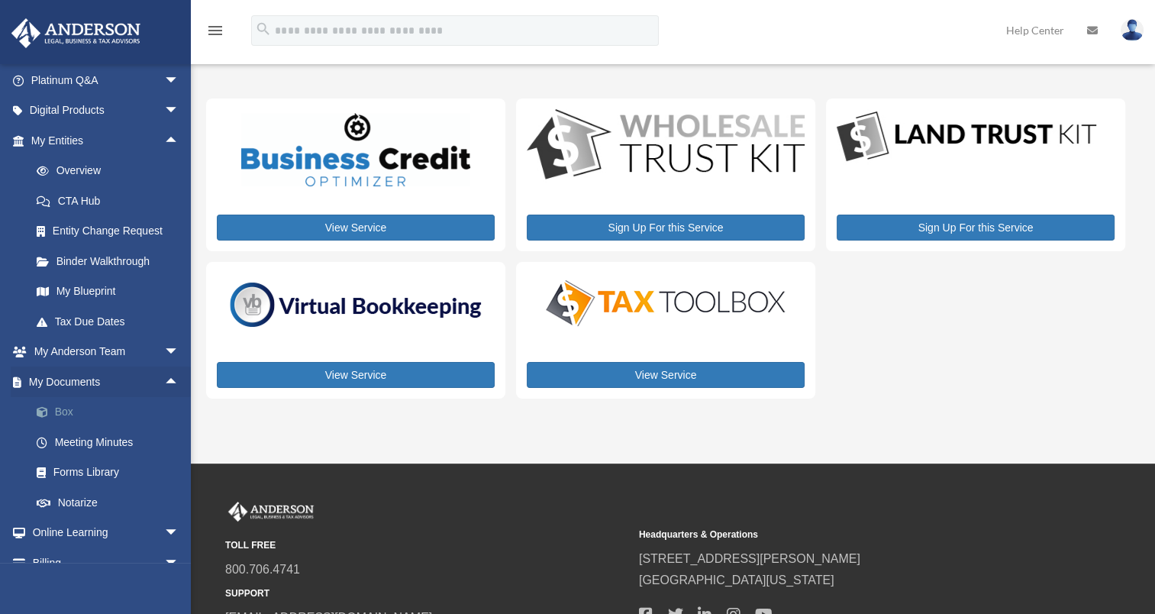
scroll to position [172, 0]
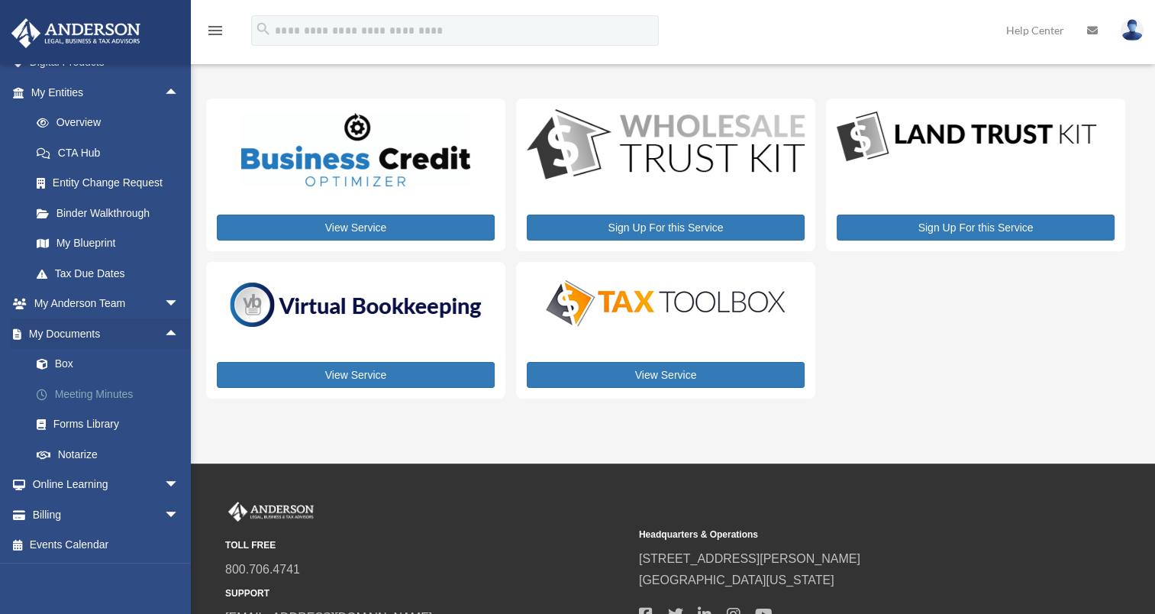
click at [111, 399] on link "Meeting Minutes" at bounding box center [111, 394] width 181 height 31
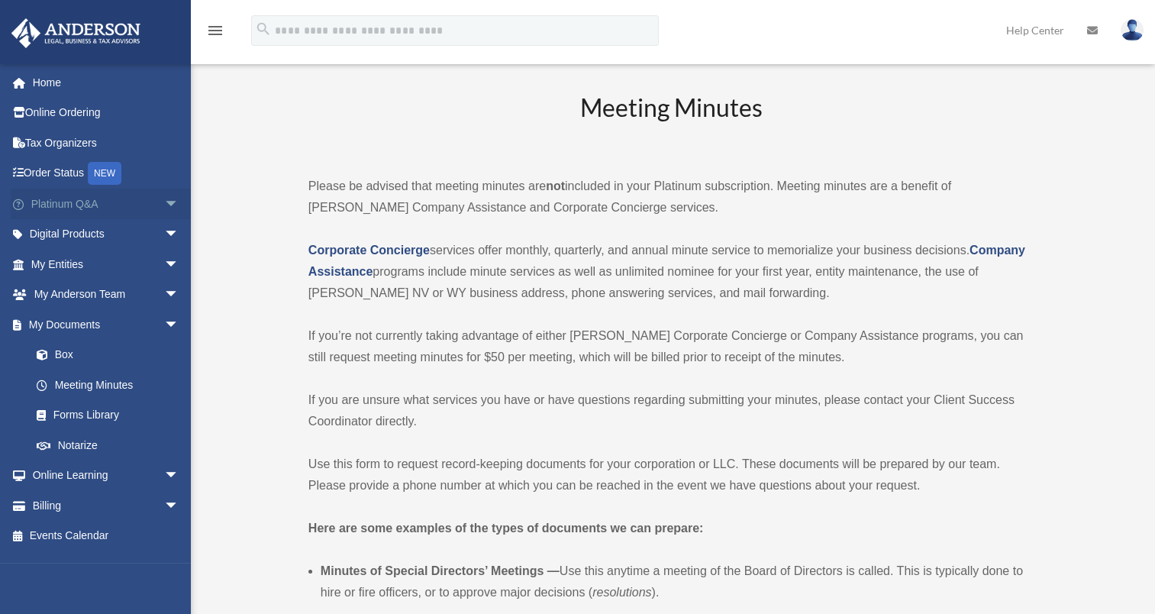
click at [164, 202] on span "arrow_drop_down" at bounding box center [179, 204] width 31 height 31
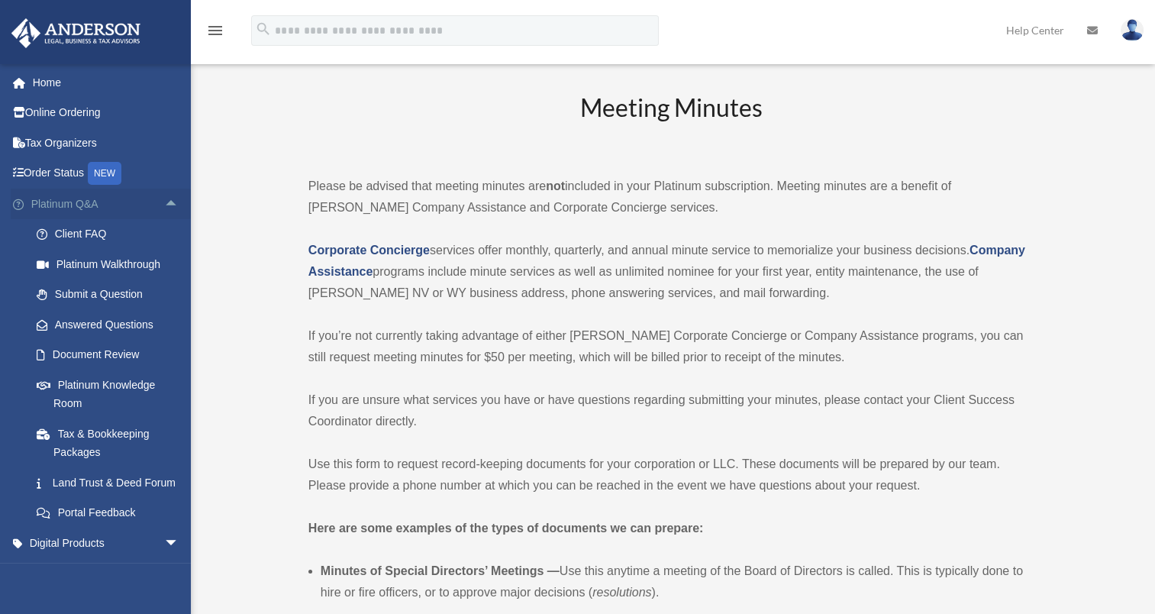
click at [164, 200] on span "arrow_drop_up" at bounding box center [179, 204] width 31 height 31
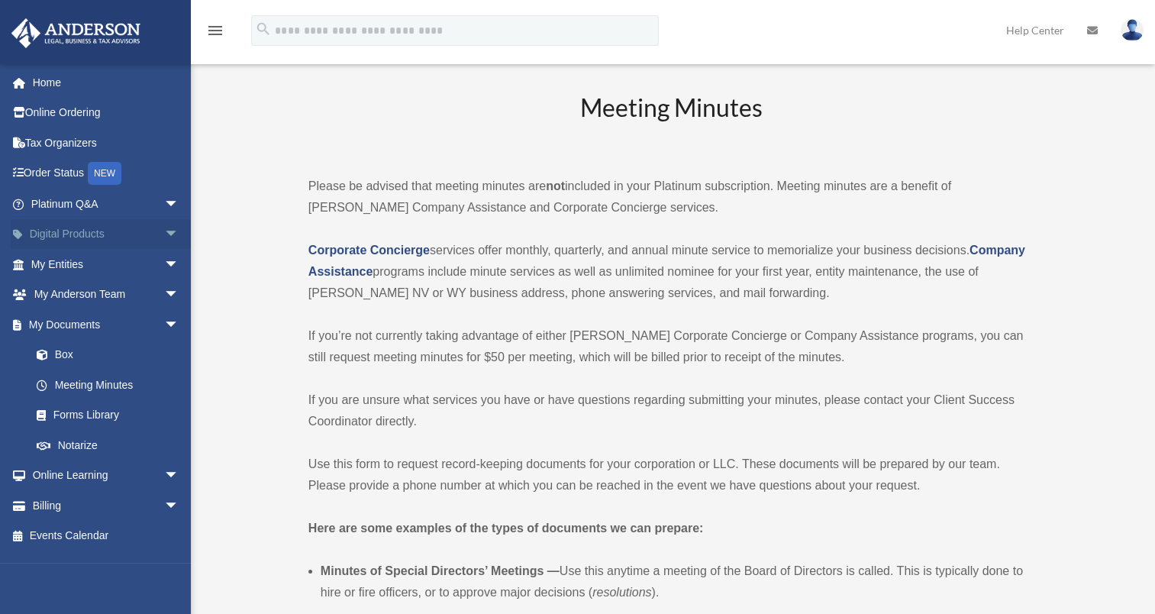
click at [164, 234] on span "arrow_drop_down" at bounding box center [179, 234] width 31 height 31
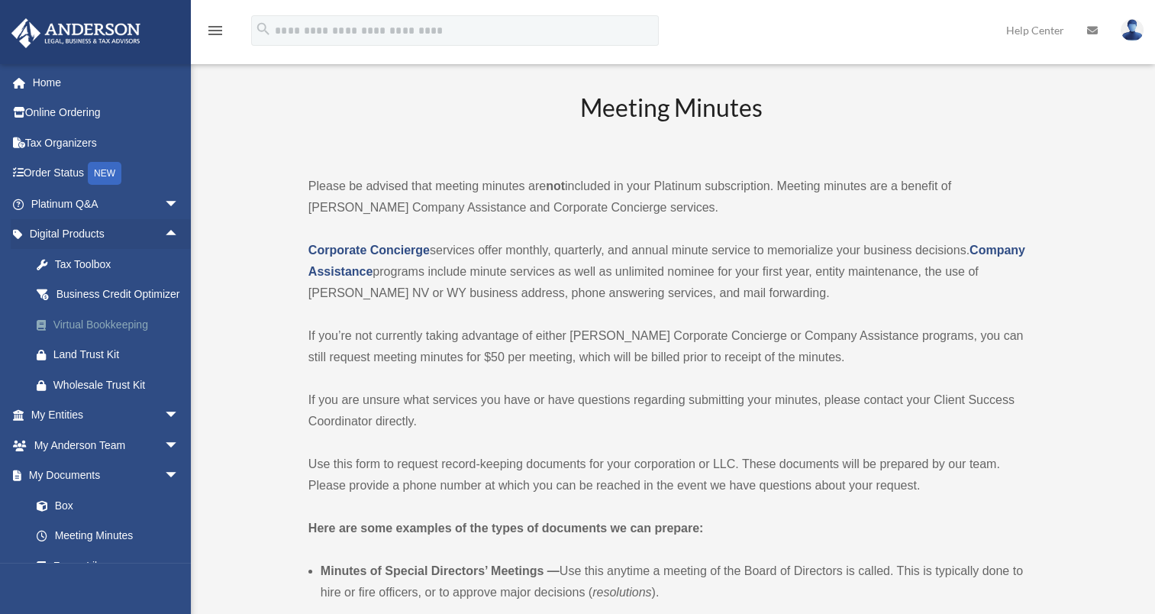
click at [119, 334] on div "Virtual Bookkeeping" at bounding box center [118, 324] width 130 height 19
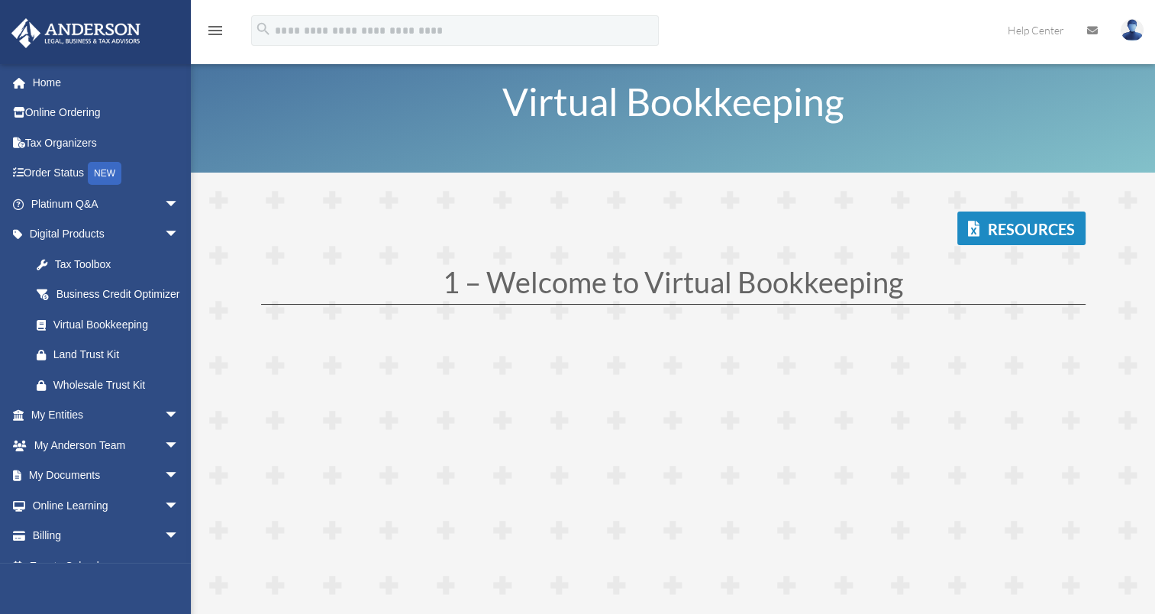
click at [1128, 30] on img at bounding box center [1132, 30] width 23 height 22
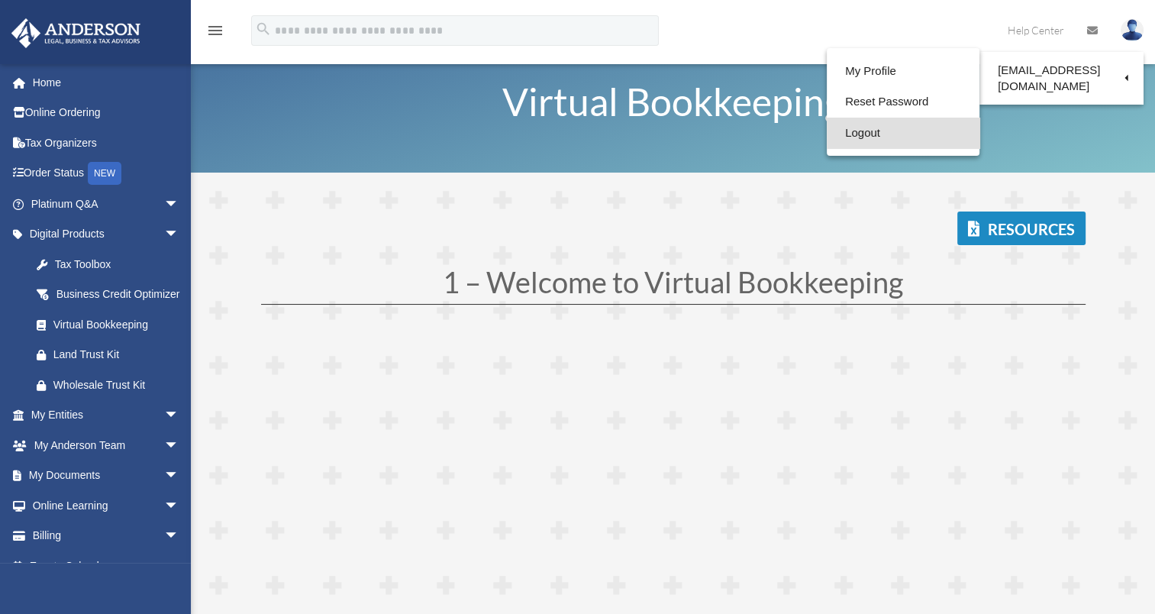
click at [870, 134] on link "Logout" at bounding box center [903, 133] width 153 height 31
